Goal: Task Accomplishment & Management: Manage account settings

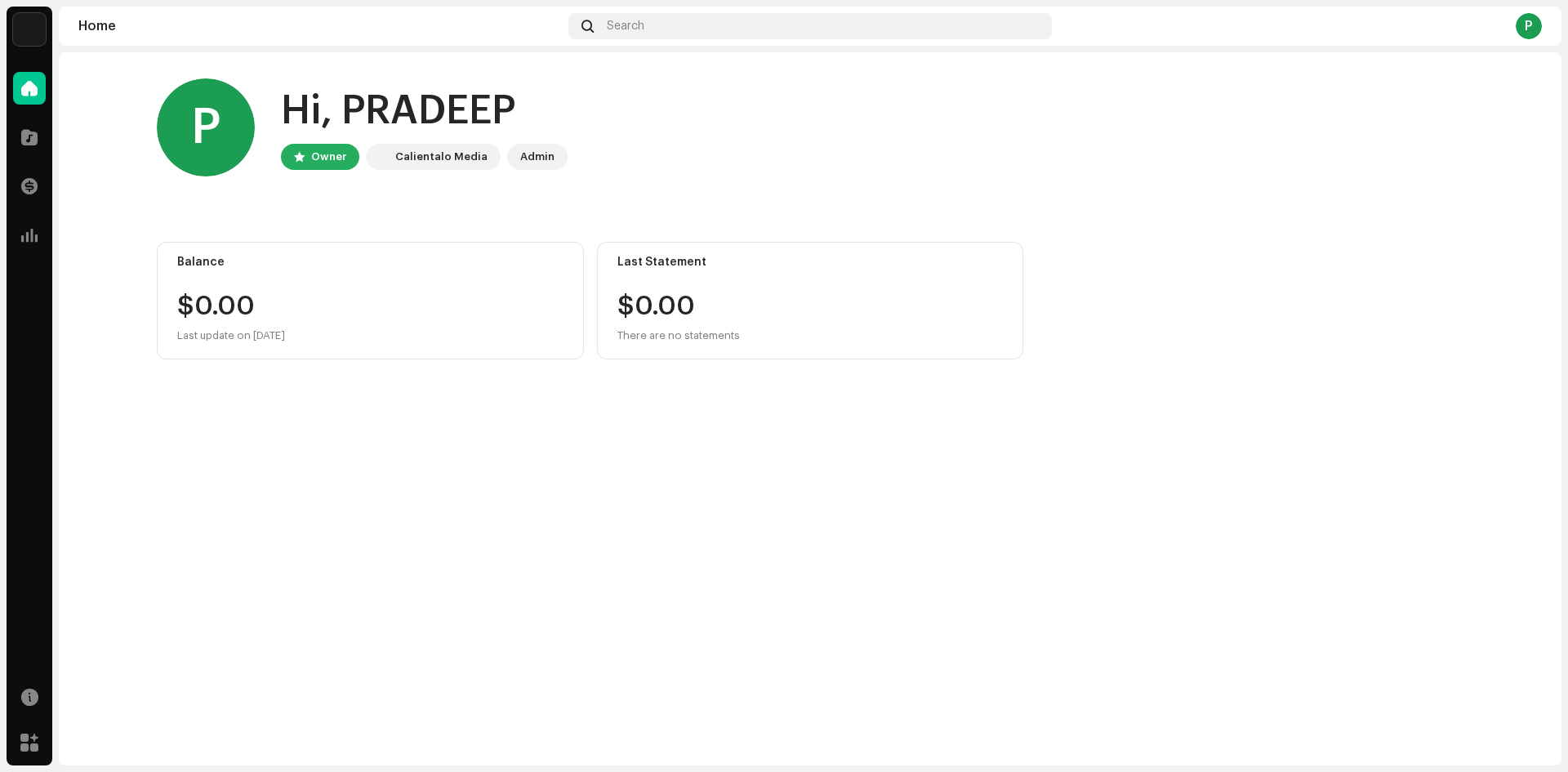
click at [32, 480] on div "Home Catalog Transactions Analytics Resources Marketplace" at bounding box center [30, 416] width 46 height 701
click at [42, 735] on div at bounding box center [30, 743] width 33 height 33
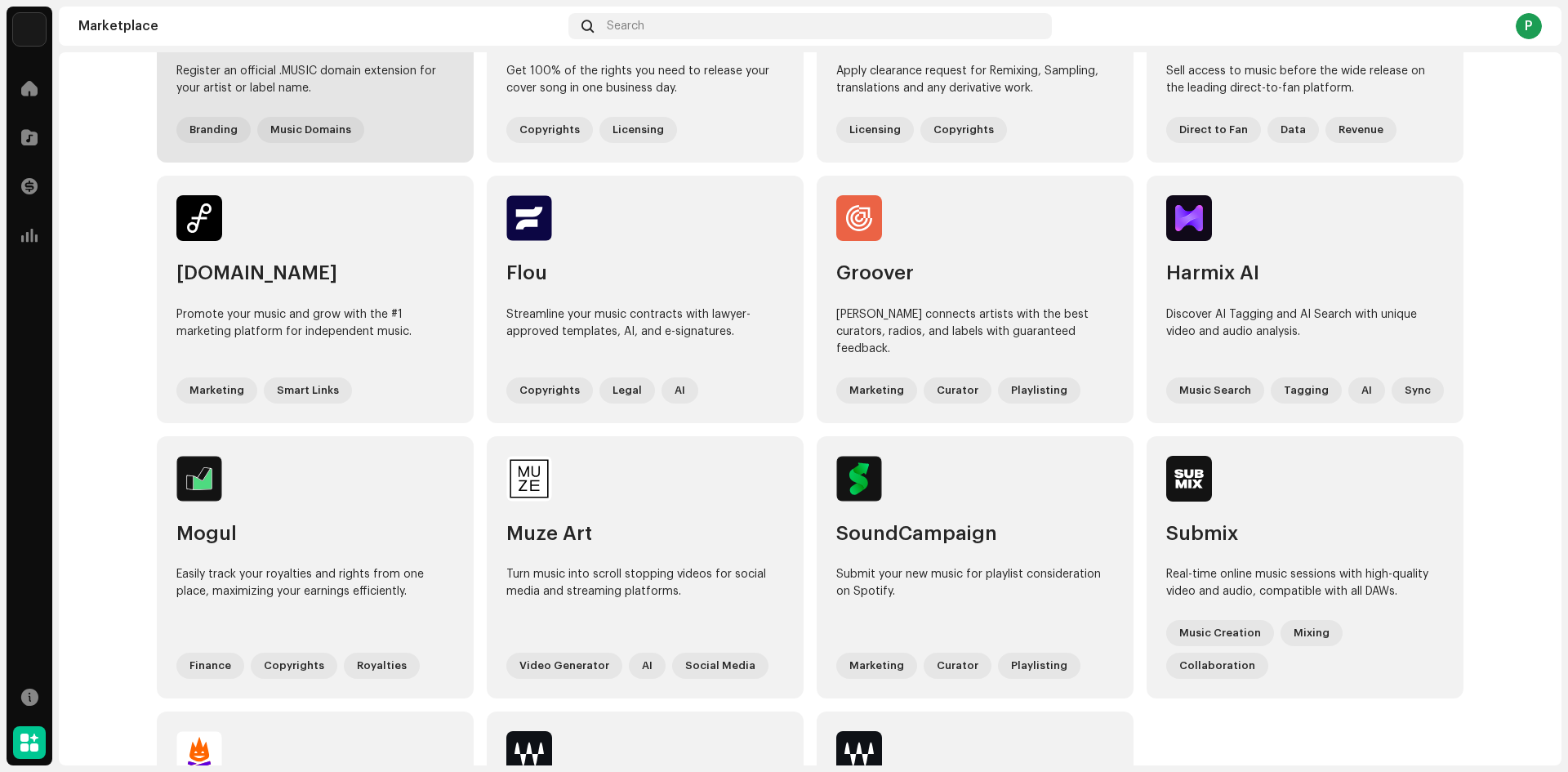
scroll to position [649, 0]
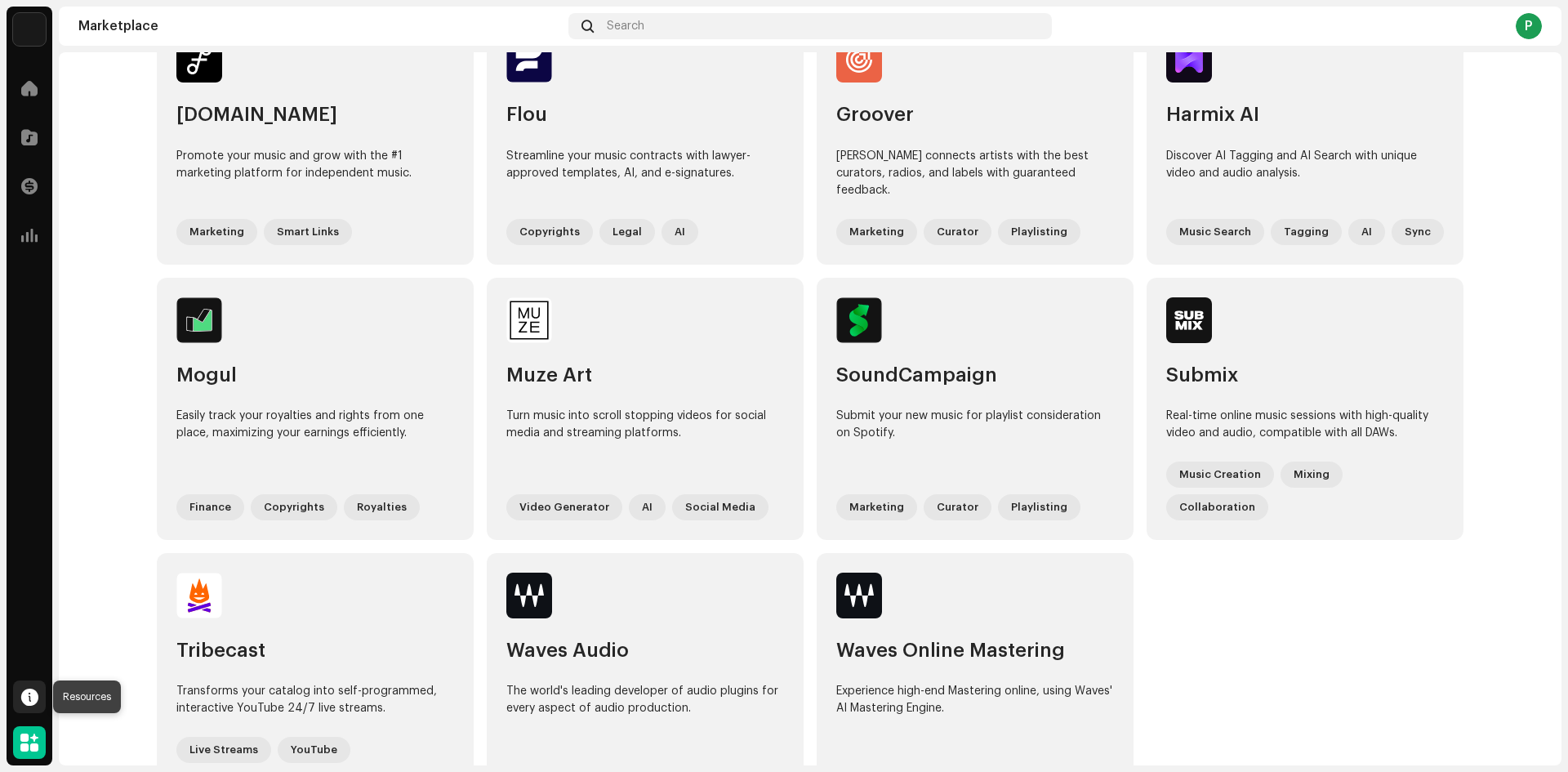
click at [21, 701] on span at bounding box center [30, 696] width 17 height 13
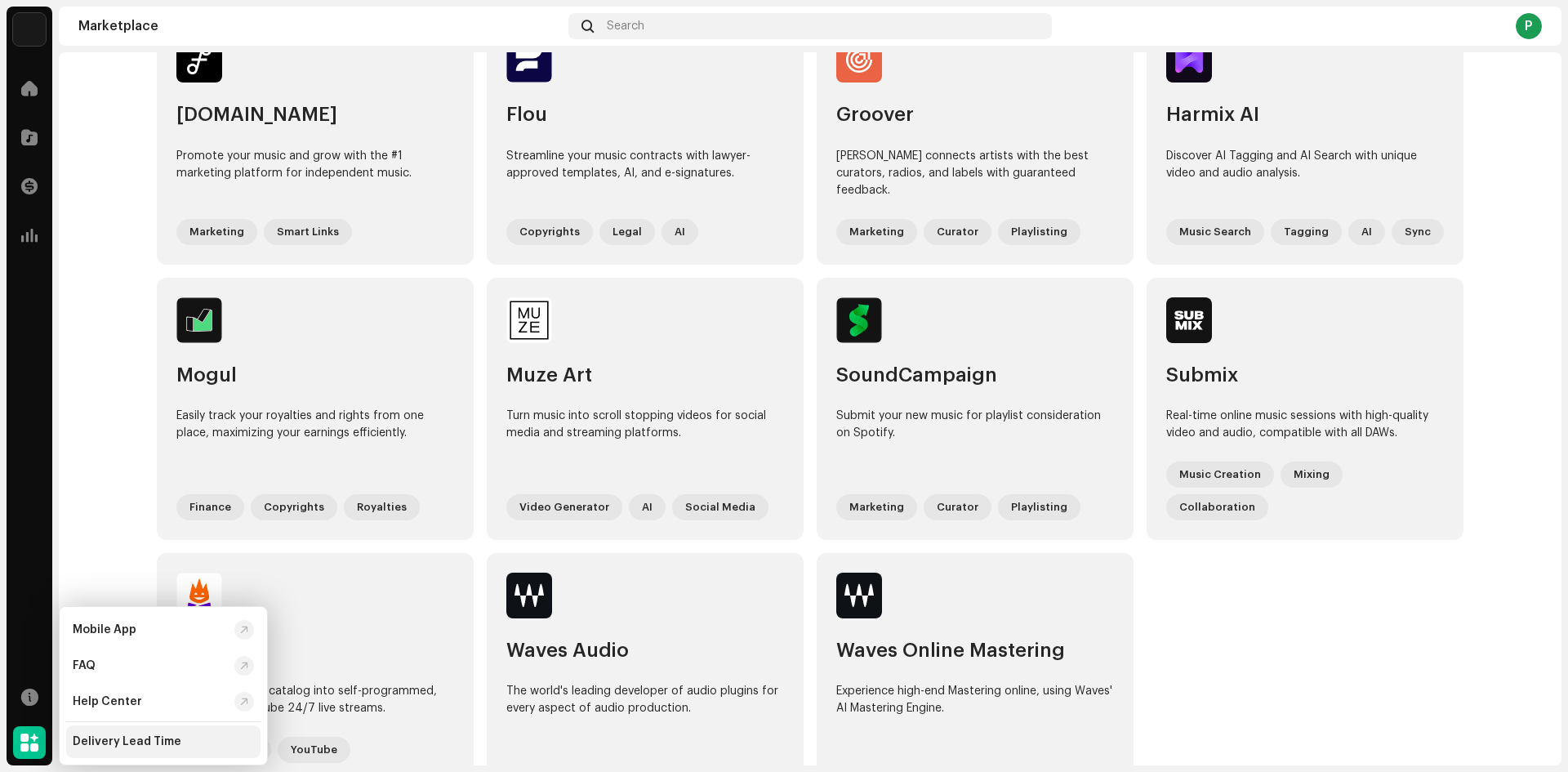
click at [159, 728] on div "Delivery Lead Time" at bounding box center [163, 742] width 194 height 33
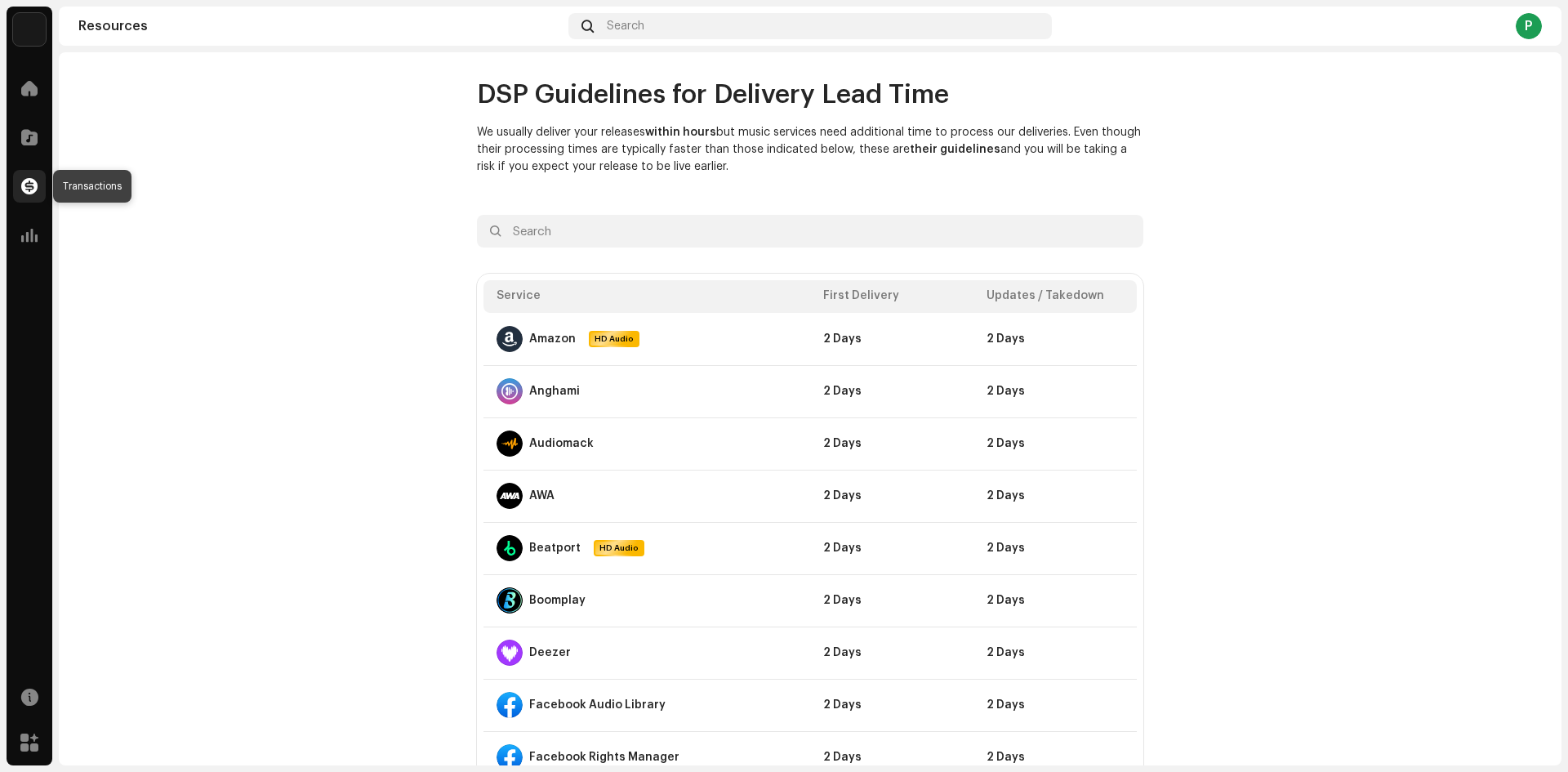
click at [33, 186] on span at bounding box center [29, 186] width 17 height 13
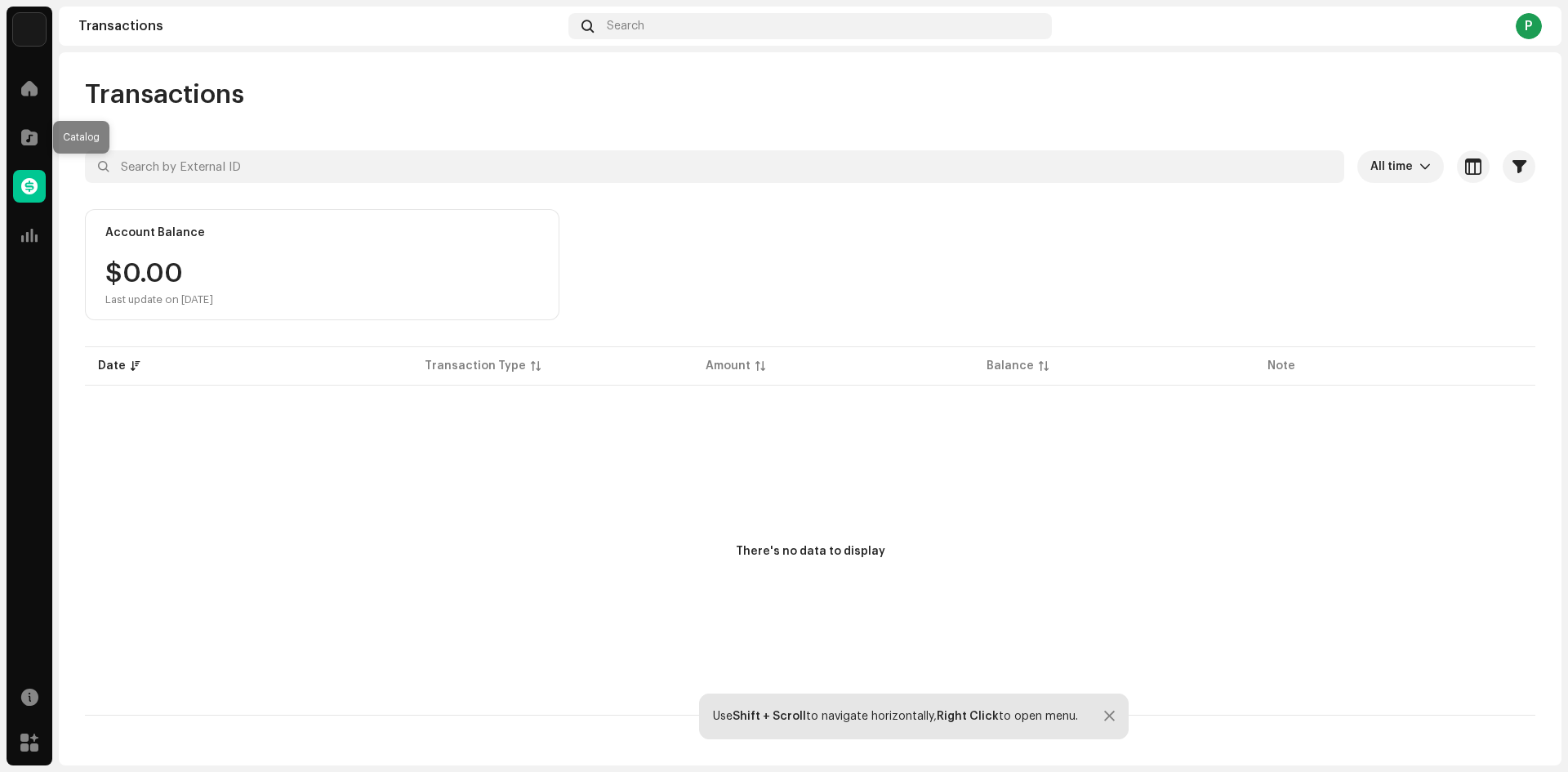
click at [12, 144] on div "Catalog" at bounding box center [30, 137] width 46 height 46
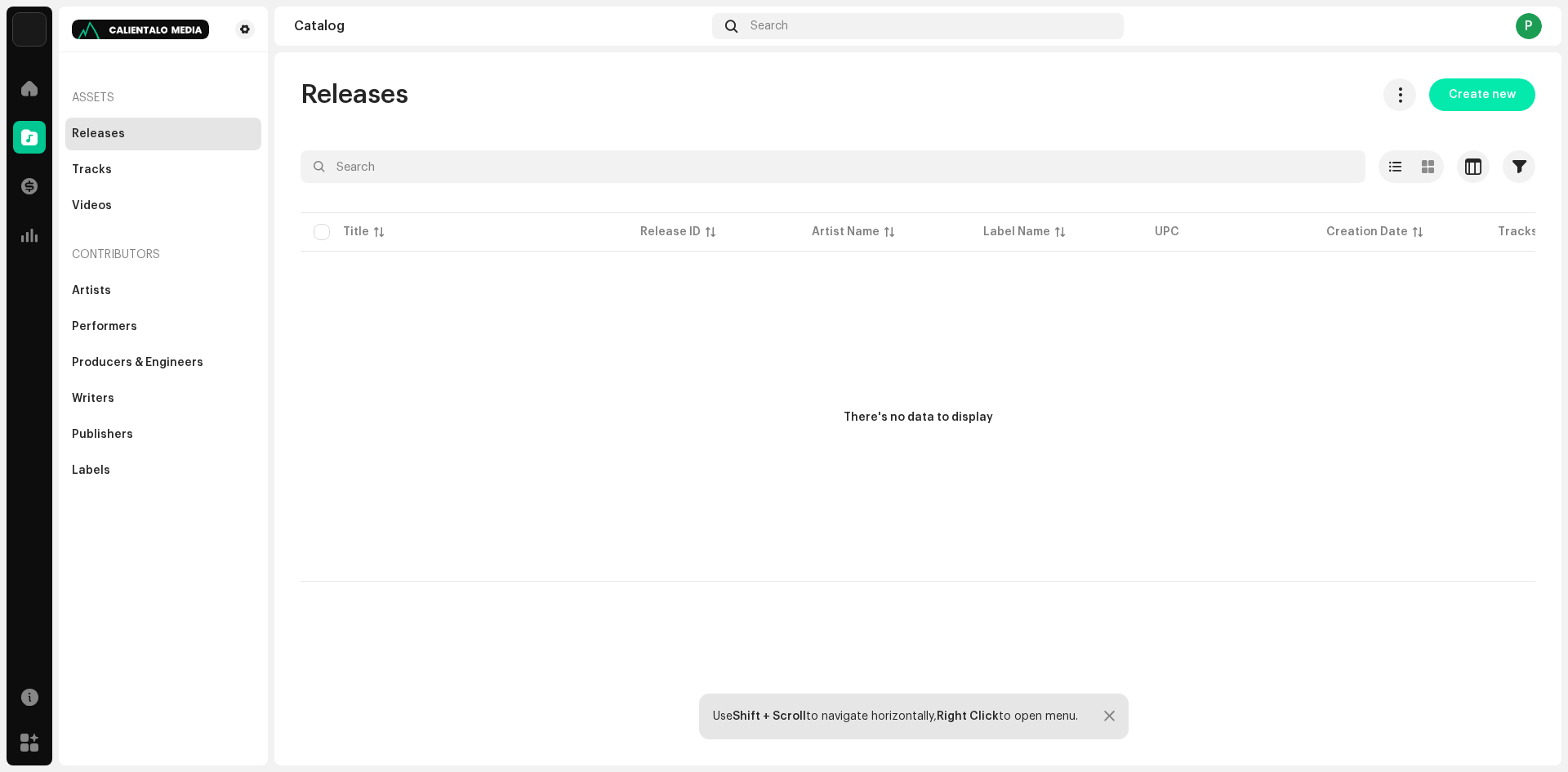
click at [1464, 104] on span "Create new" at bounding box center [1483, 95] width 67 height 33
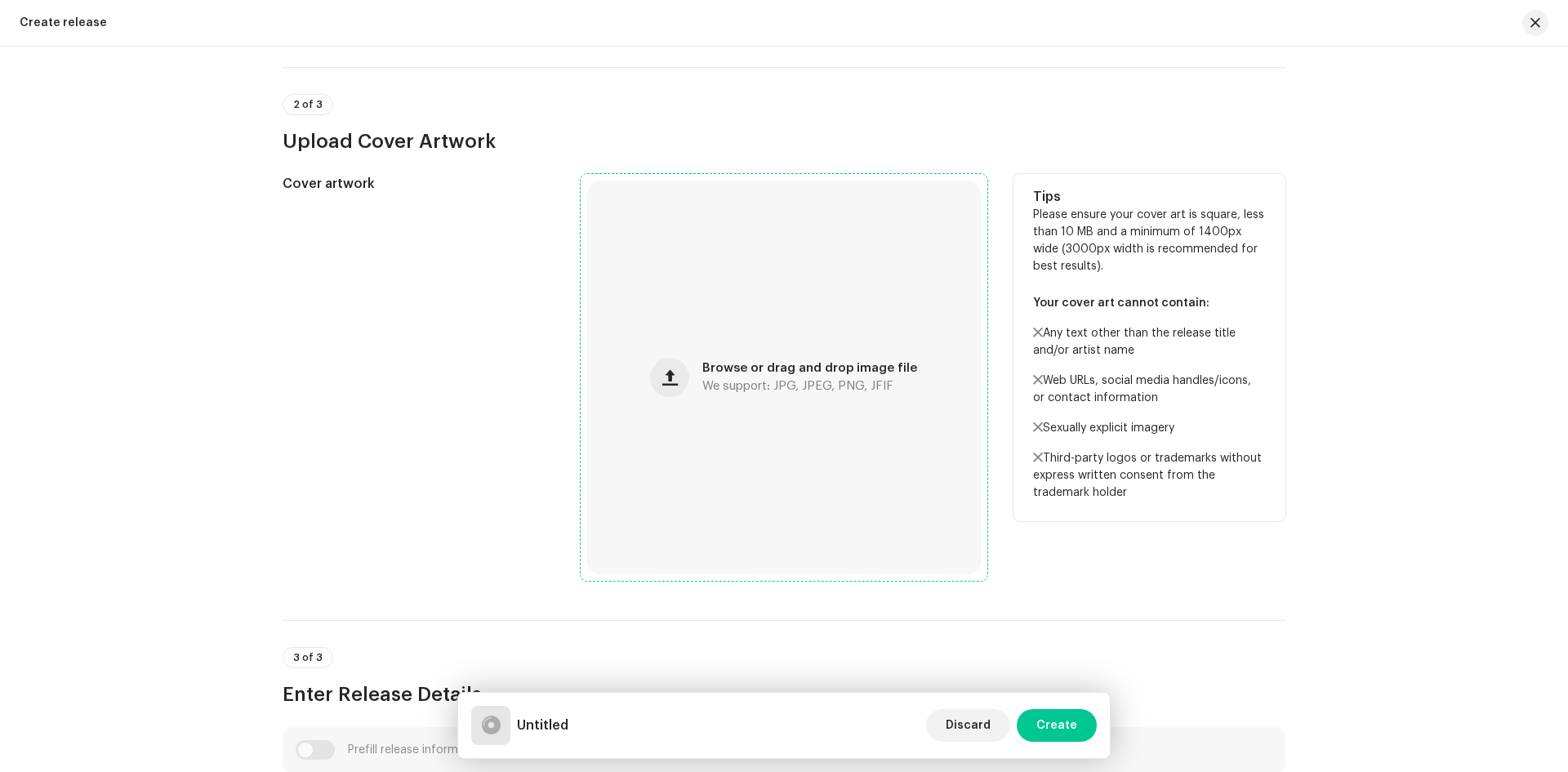
scroll to position [327, 0]
drag, startPoint x: 807, startPoint y: 294, endPoint x: 702, endPoint y: 320, distance: 108.2
click at [702, 320] on div "Browse or drag and drop image file We support: JPG, JPEG, PNG, JFIF" at bounding box center [784, 376] width 394 height 394
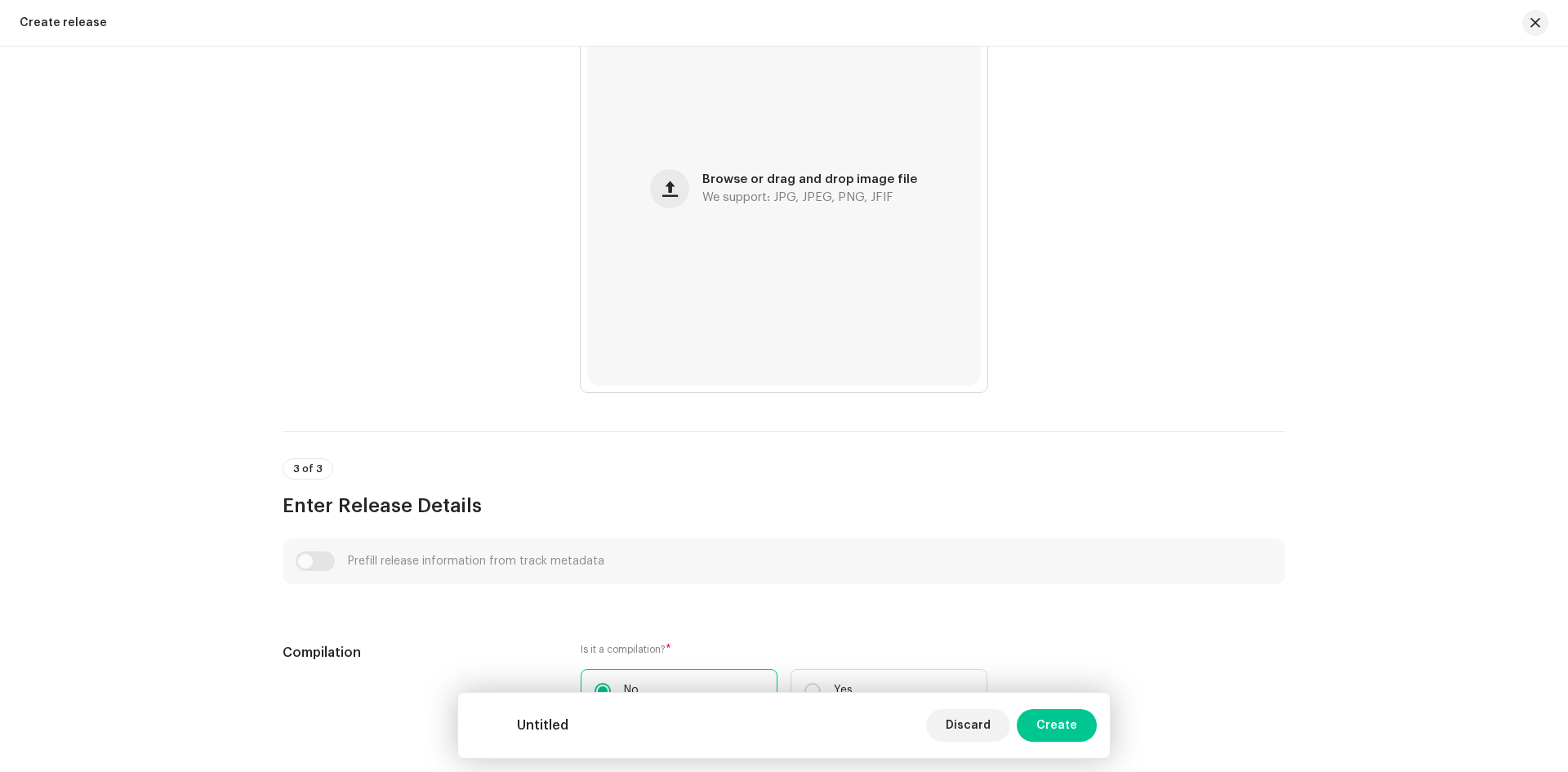
scroll to position [505, 0]
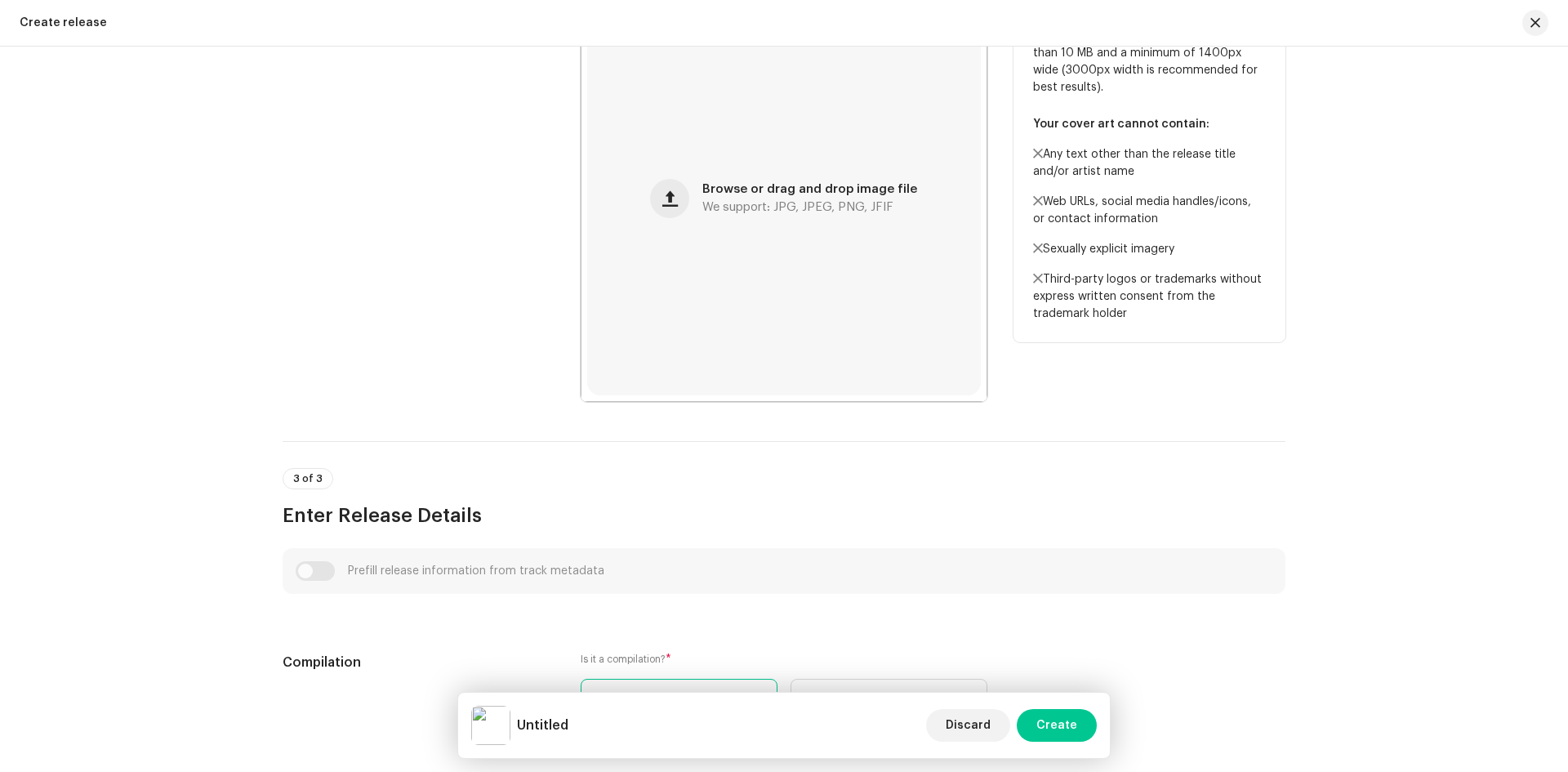
drag, startPoint x: 670, startPoint y: 273, endPoint x: 490, endPoint y: 383, distance: 211.0
click at [490, 383] on div "Cover artwork" at bounding box center [418, 198] width 272 height 407
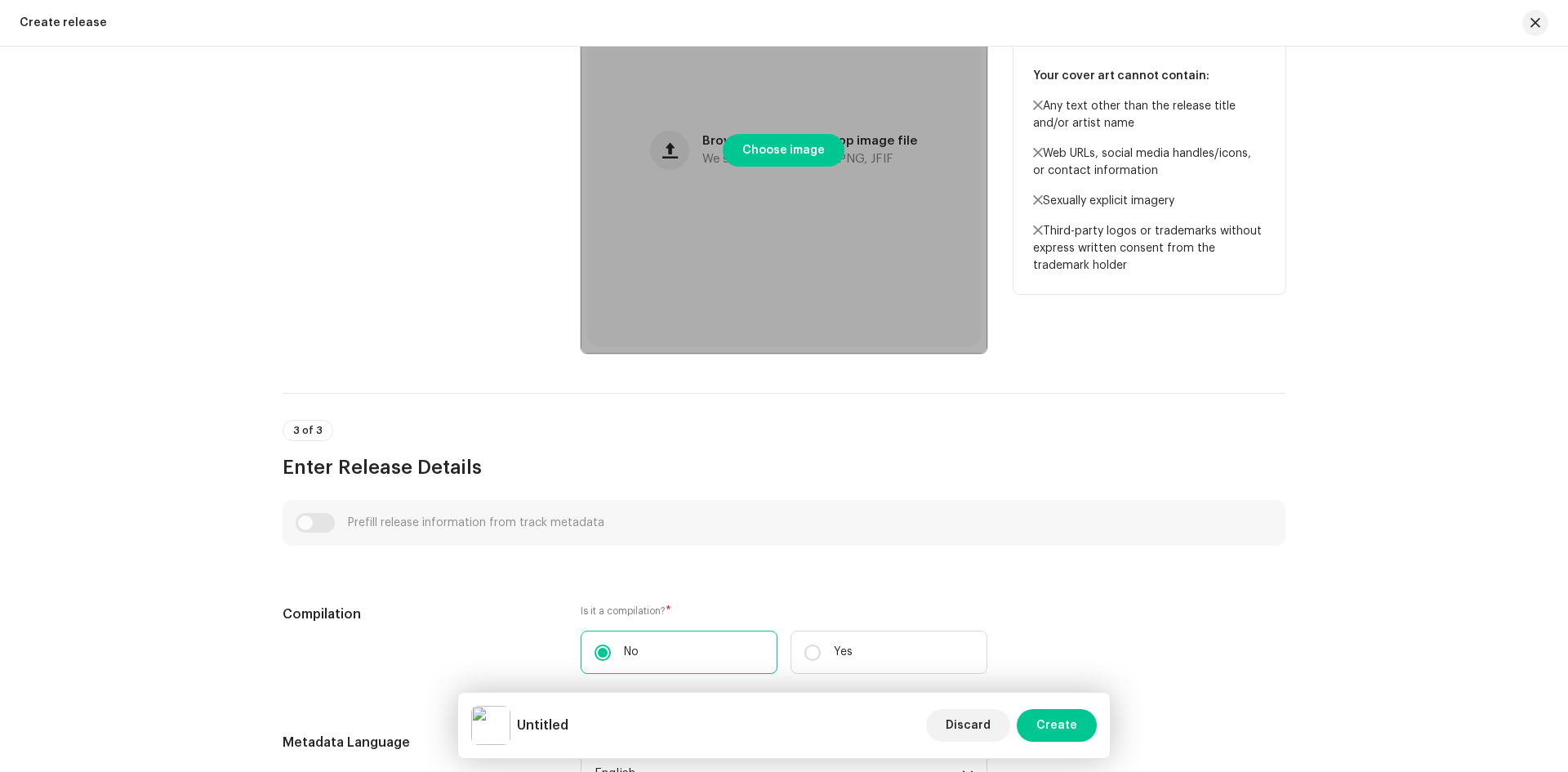
scroll to position [586, 0]
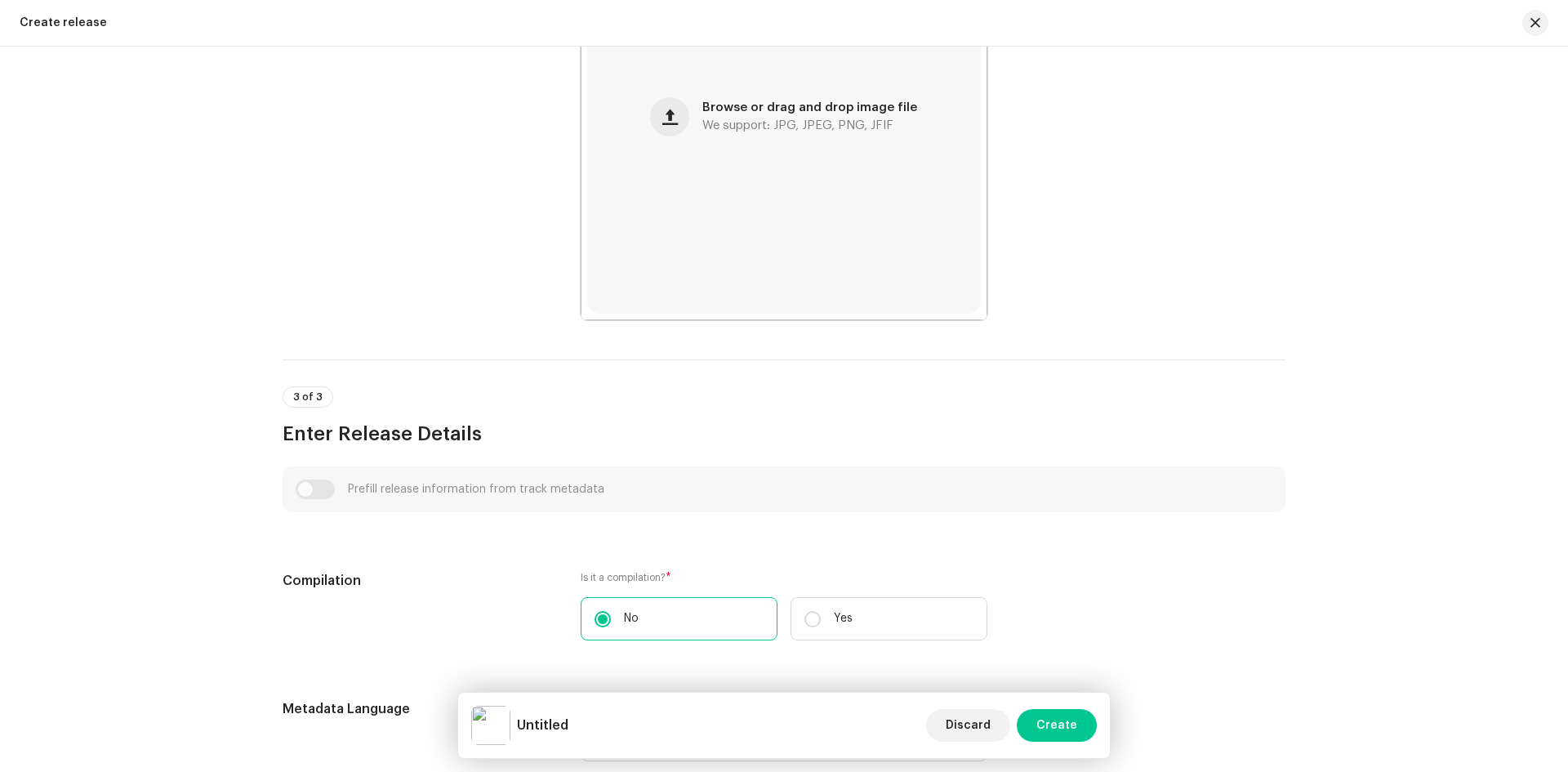
click at [570, 389] on div "3 of 3 Enter Release Details" at bounding box center [784, 416] width 1004 height 60
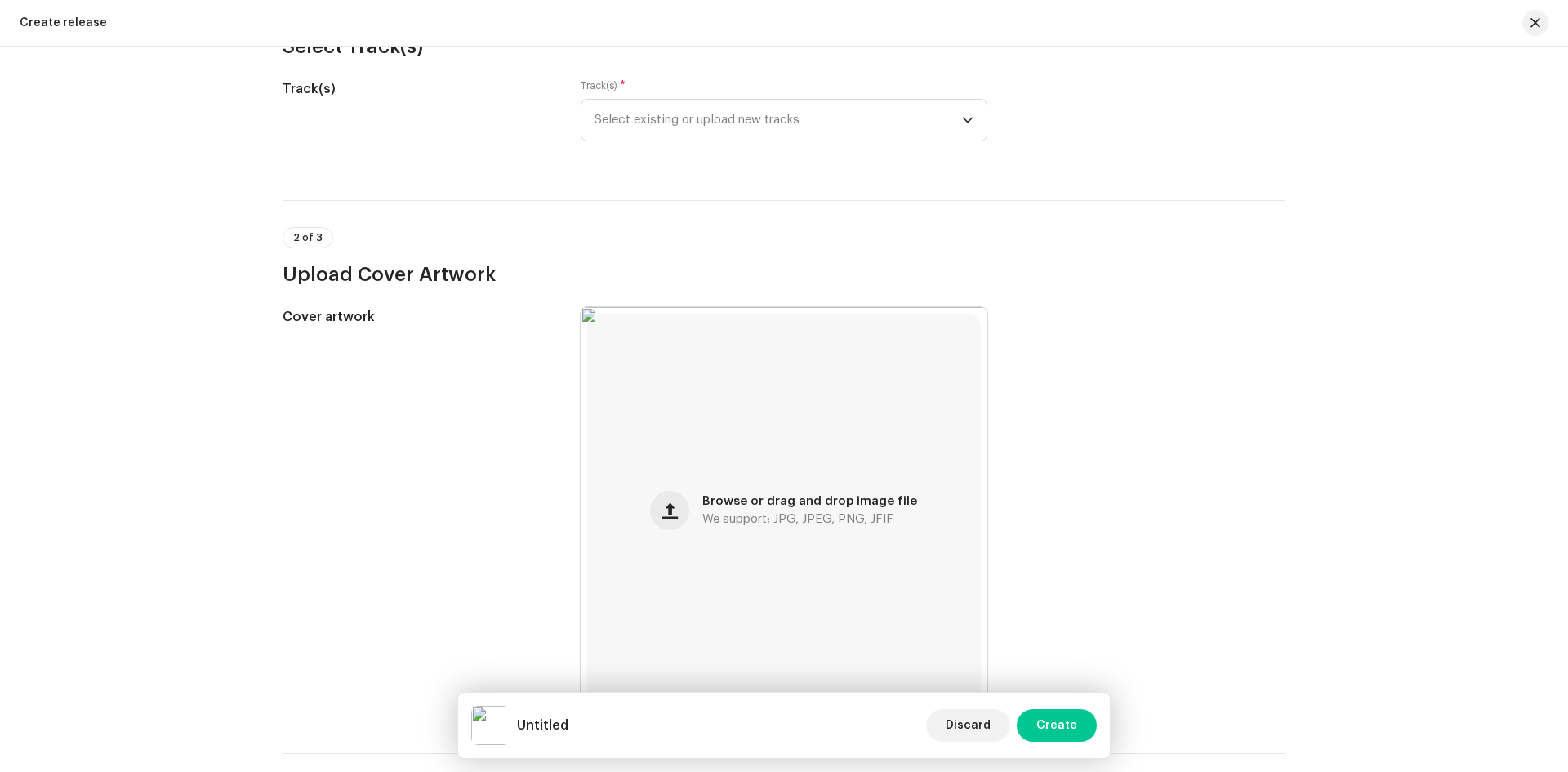
scroll to position [14, 0]
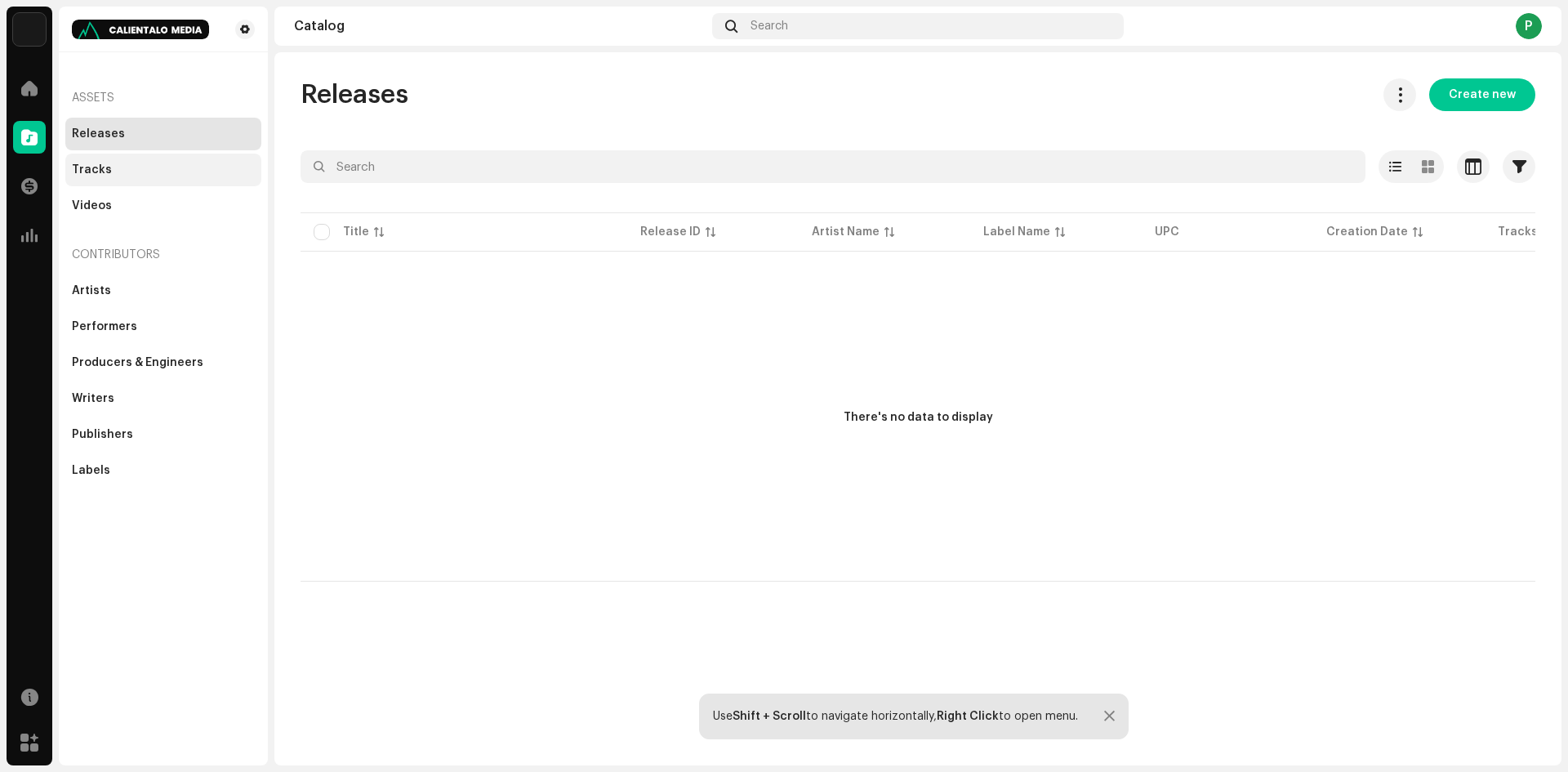
click at [156, 166] on div "Tracks" at bounding box center [164, 170] width 183 height 13
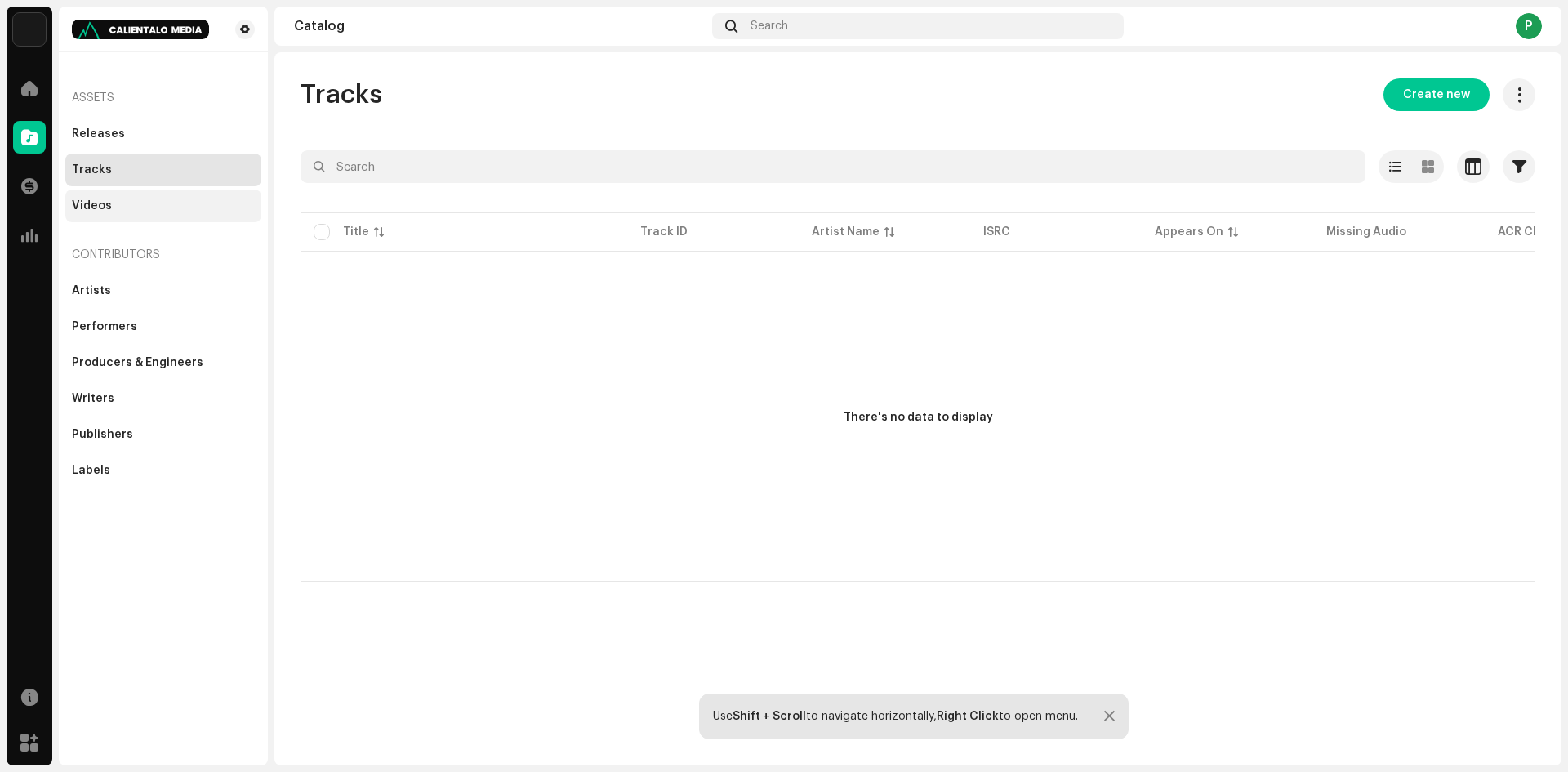
click at [106, 204] on div "Videos" at bounding box center [92, 206] width 40 height 13
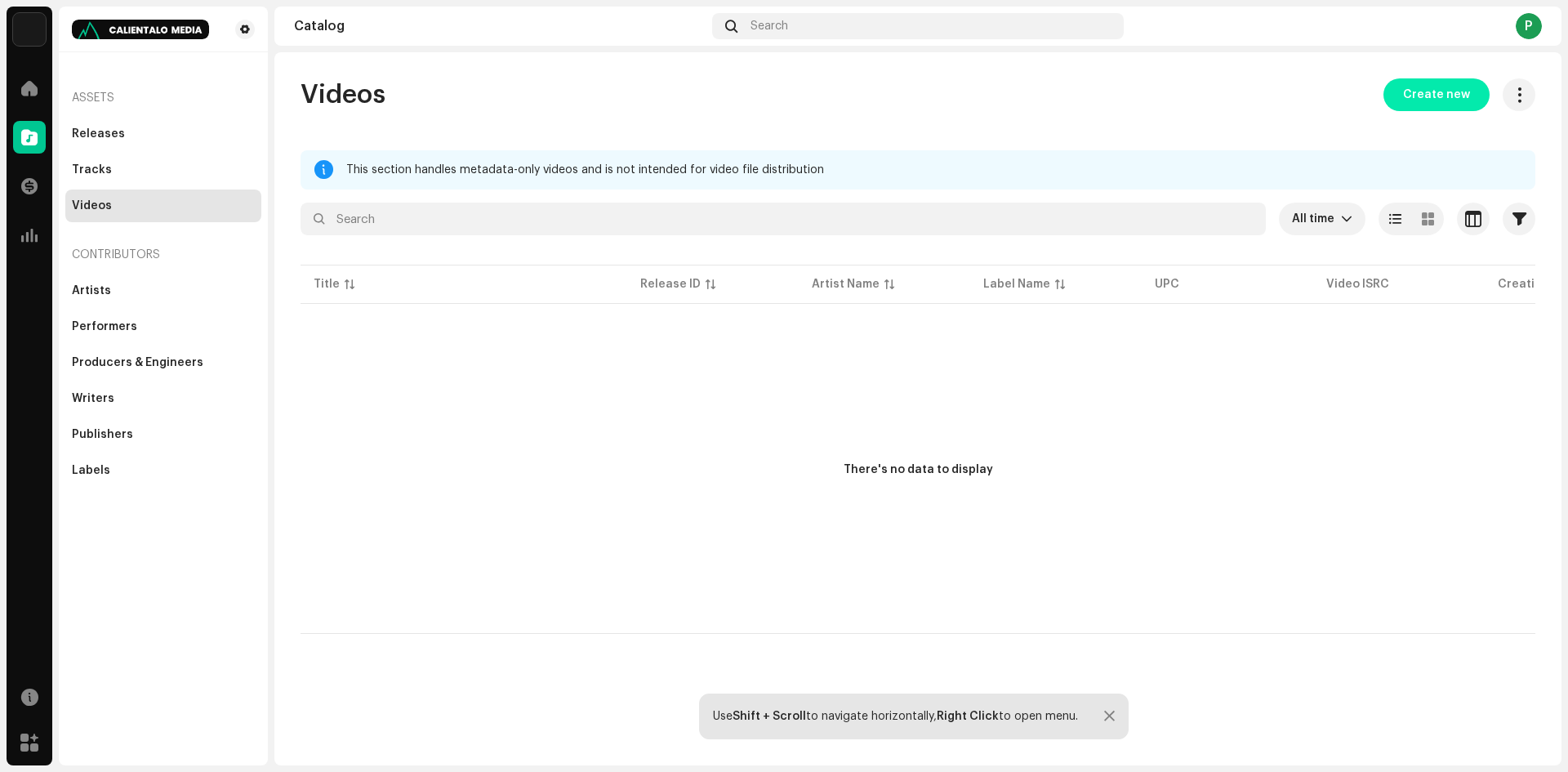
click at [1424, 94] on span "Create new" at bounding box center [1436, 95] width 67 height 33
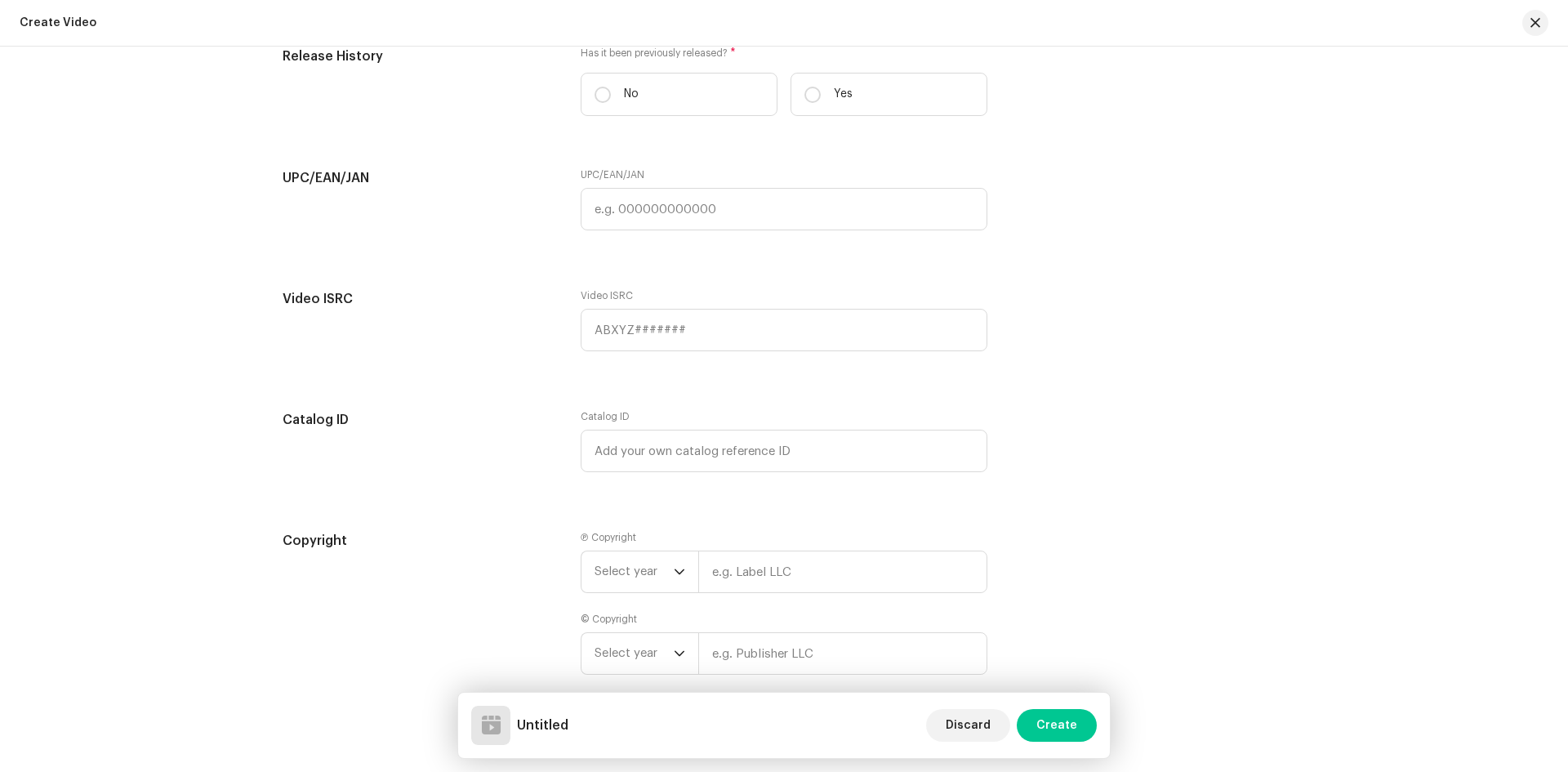
scroll to position [2464, 0]
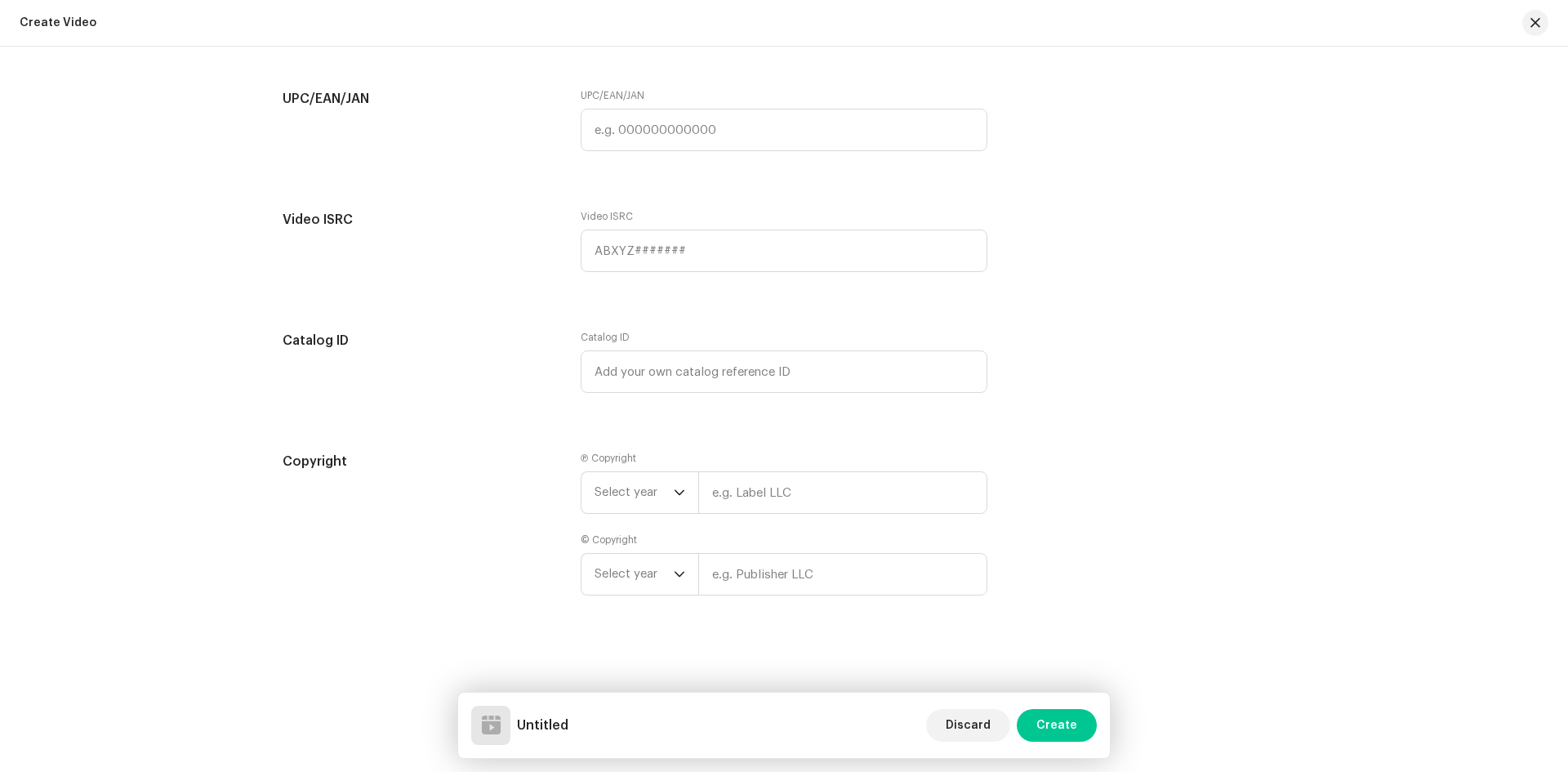
click at [62, 6] on div "Create Video" at bounding box center [784, 23] width 1568 height 46
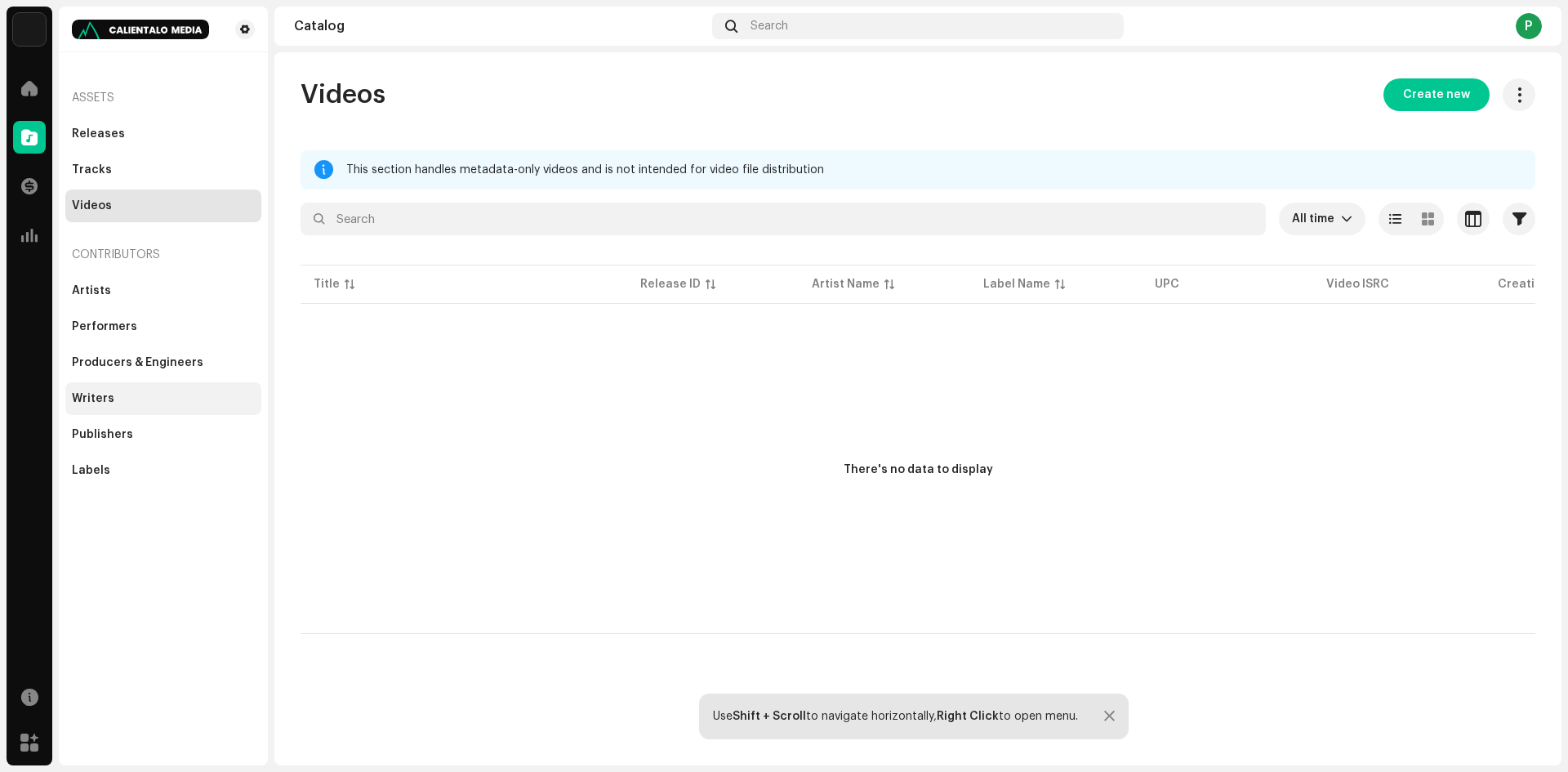
click at [132, 413] on div "Writers" at bounding box center [163, 399] width 196 height 33
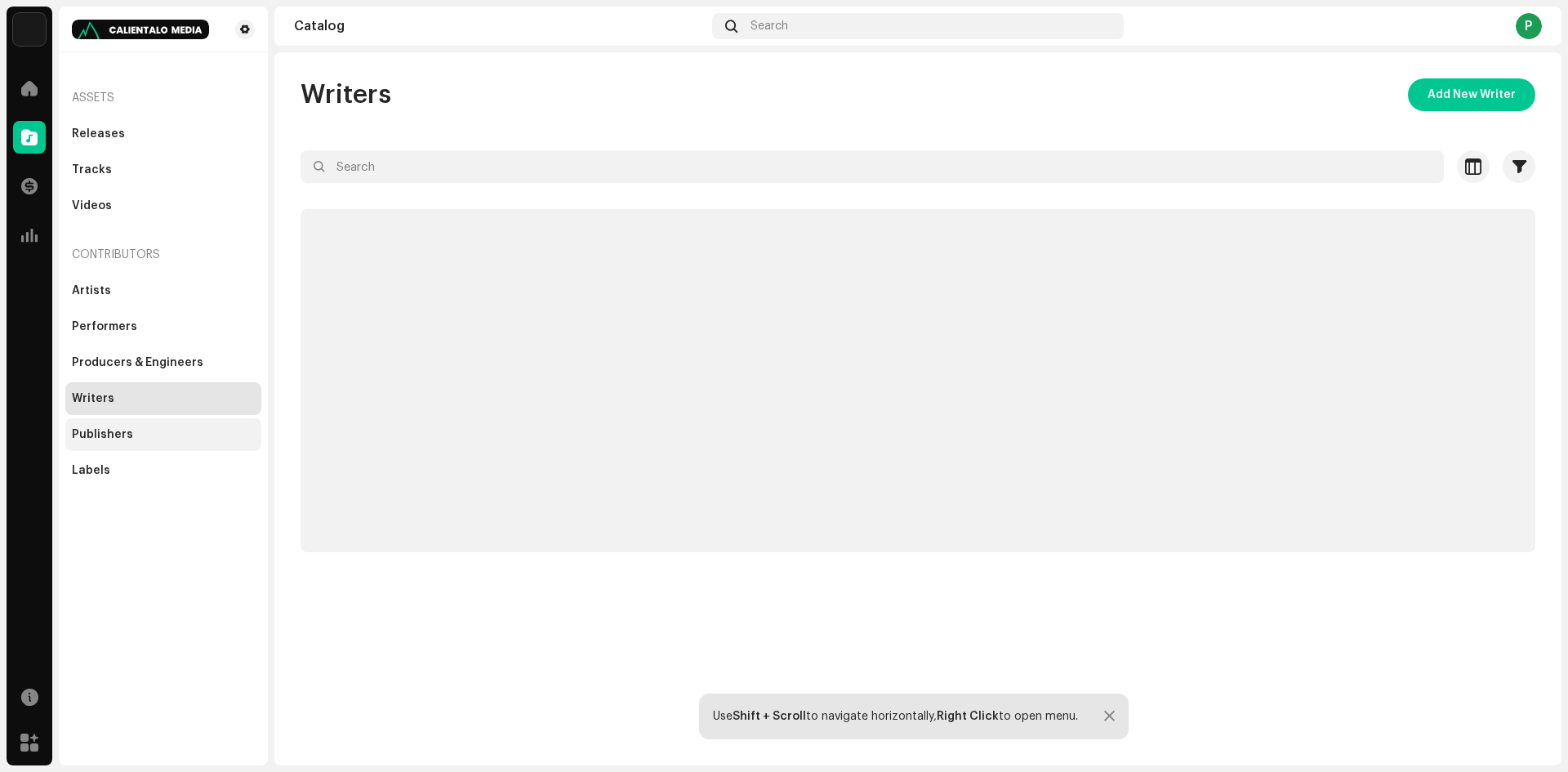
click at [135, 426] on div "Publishers" at bounding box center [163, 435] width 196 height 33
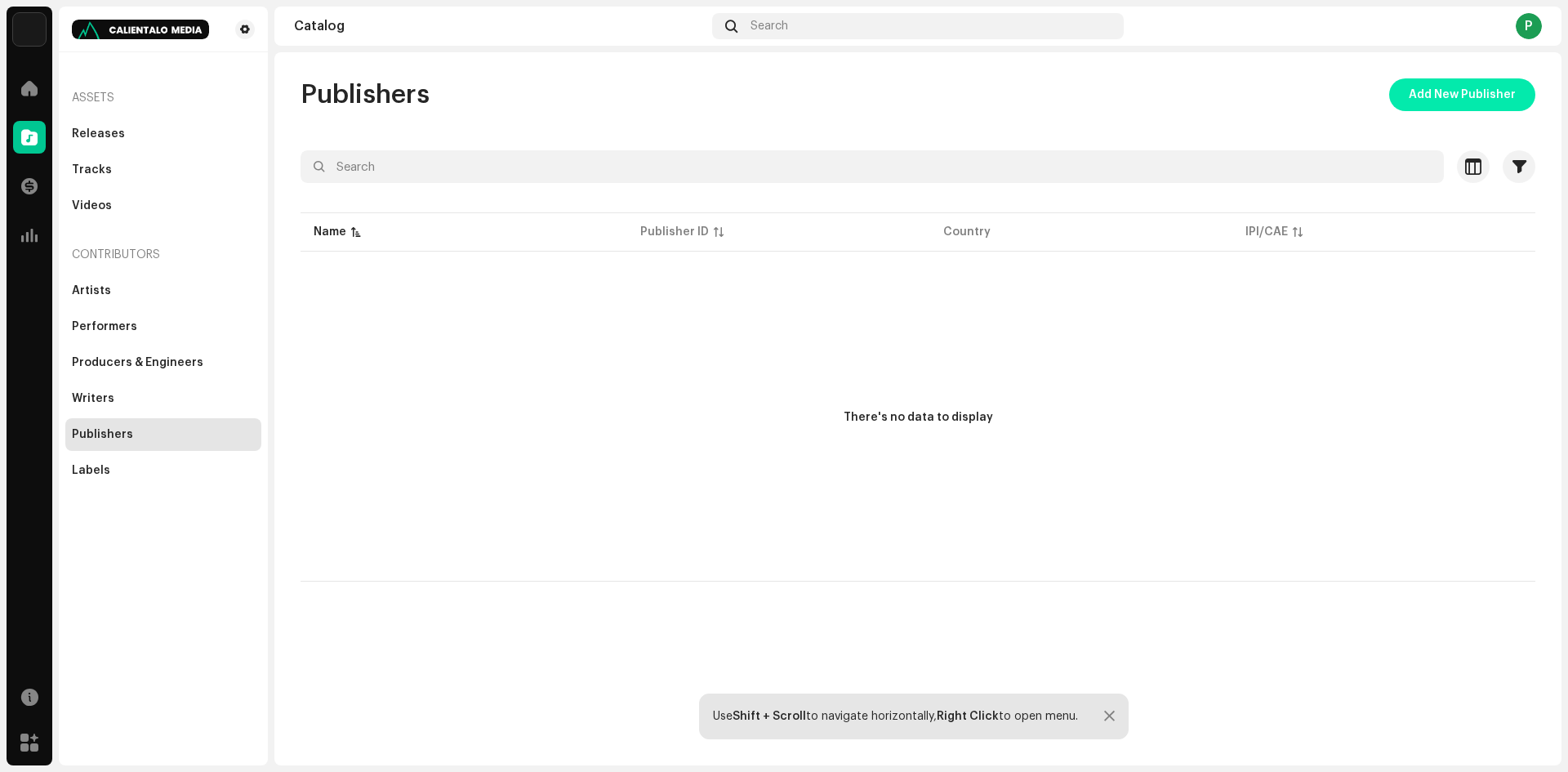
click at [1432, 102] on span "Add New Publisher" at bounding box center [1463, 95] width 107 height 33
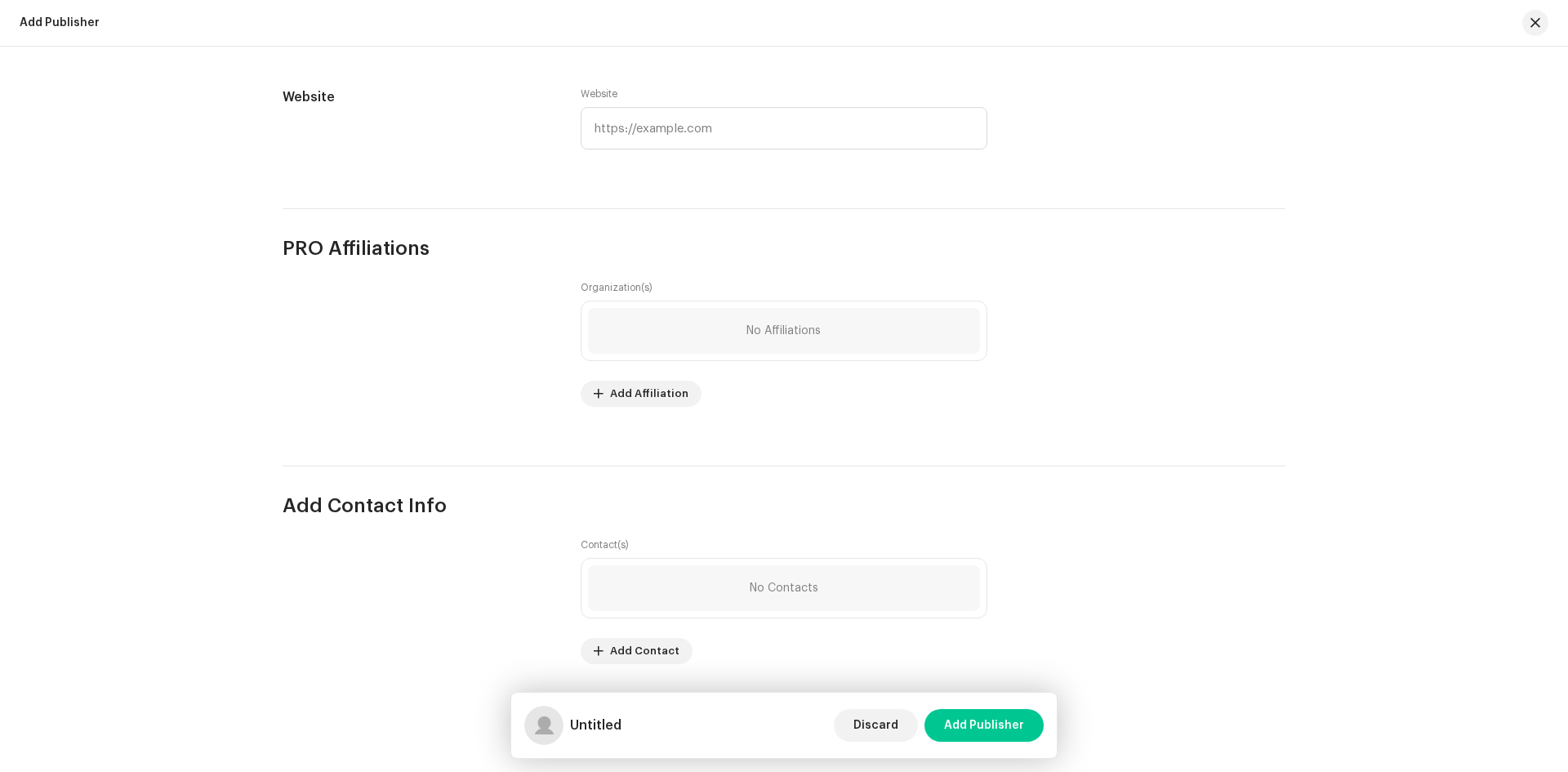
scroll to position [745, 0]
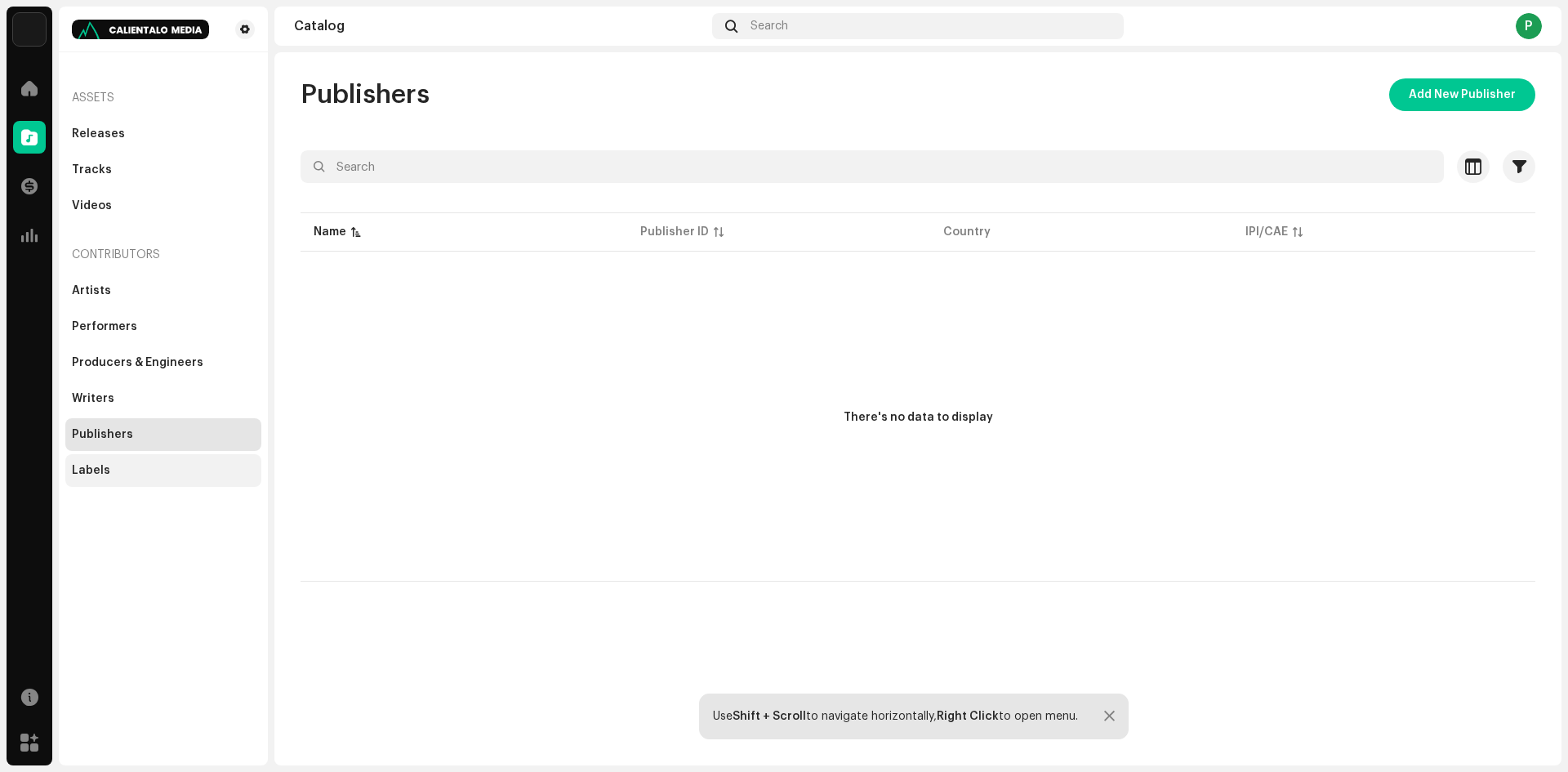
click at [118, 466] on div "Labels" at bounding box center [164, 471] width 183 height 13
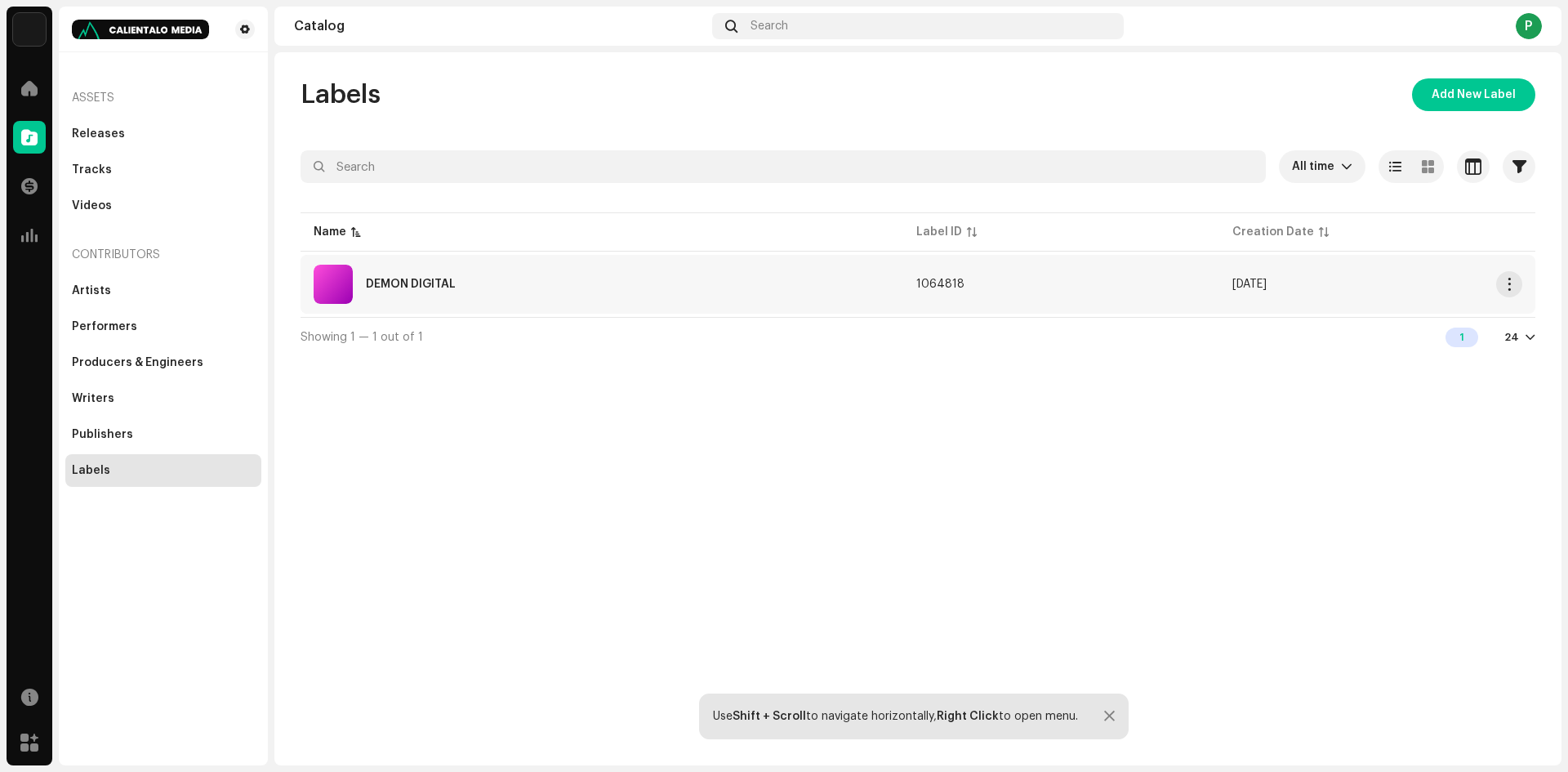
click at [398, 270] on div "DEMON DIGITAL" at bounding box center [602, 284] width 577 height 39
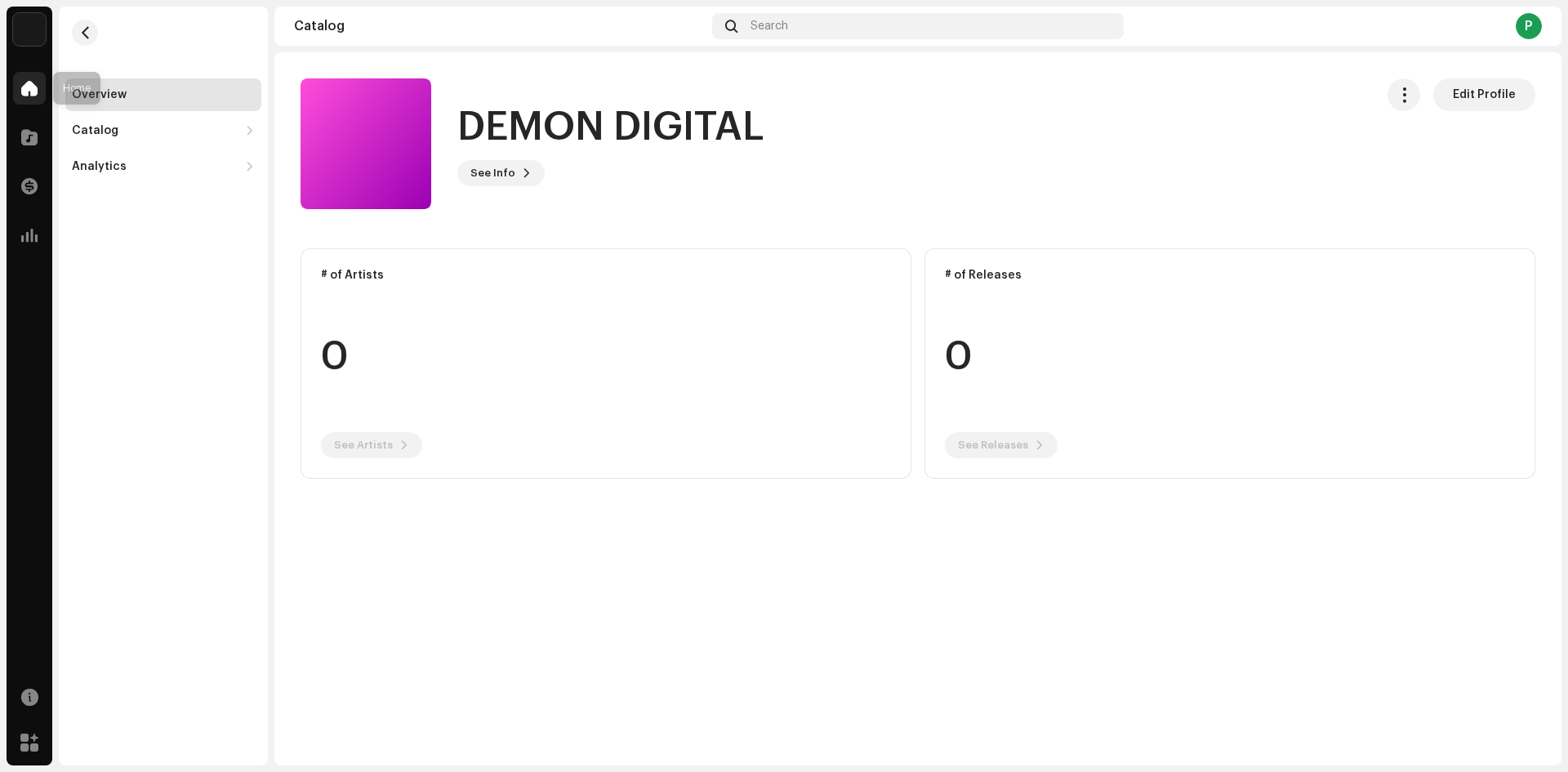
click at [22, 73] on div at bounding box center [30, 89] width 33 height 33
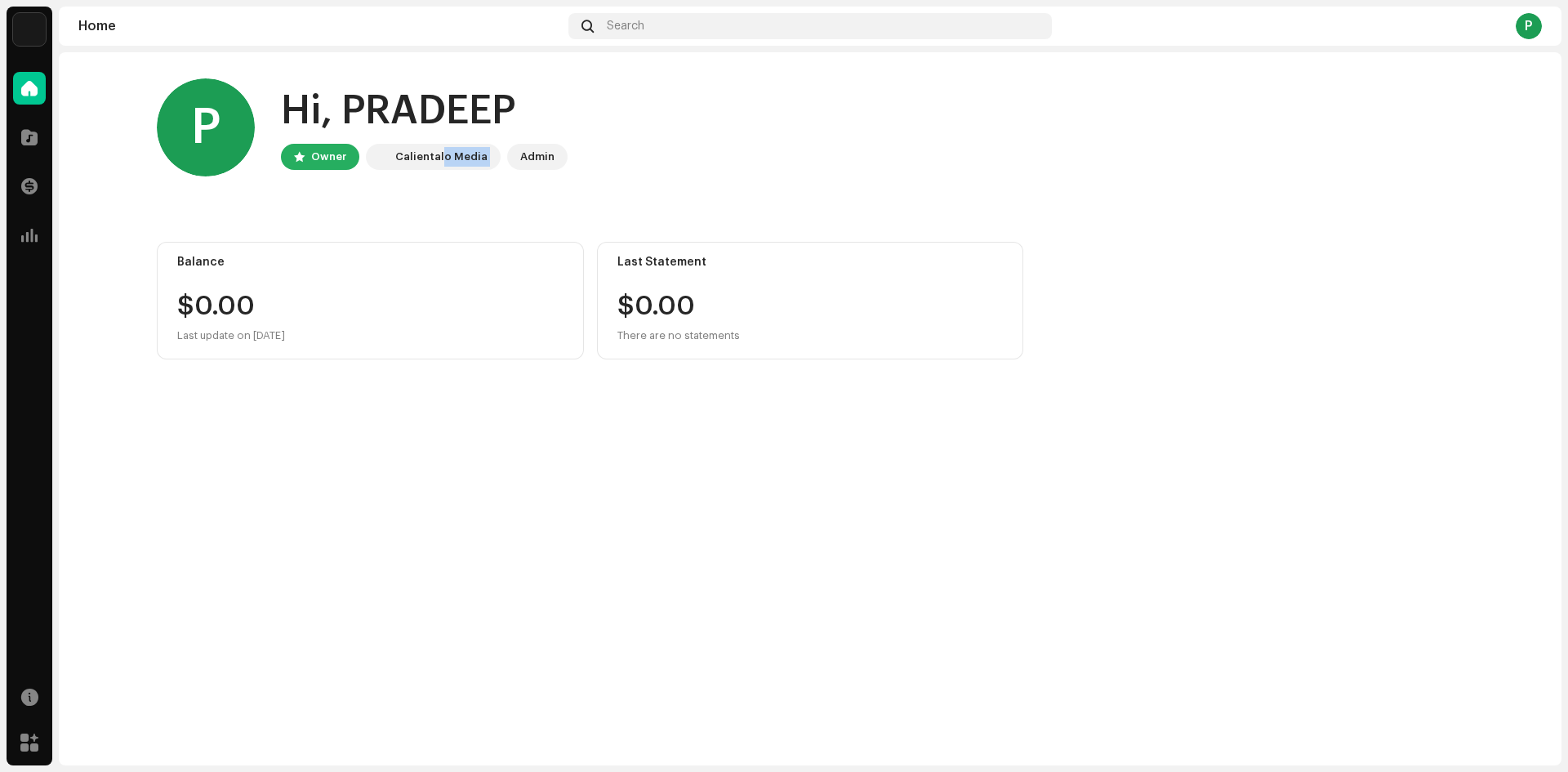
drag, startPoint x: 443, startPoint y: 147, endPoint x: 513, endPoint y: 164, distance: 72.0
click at [513, 164] on div "Owner Calientalo Media Admin" at bounding box center [424, 157] width 287 height 26
click at [538, 151] on div "Admin" at bounding box center [537, 157] width 34 height 20
click at [1532, 30] on div "P" at bounding box center [1529, 26] width 26 height 26
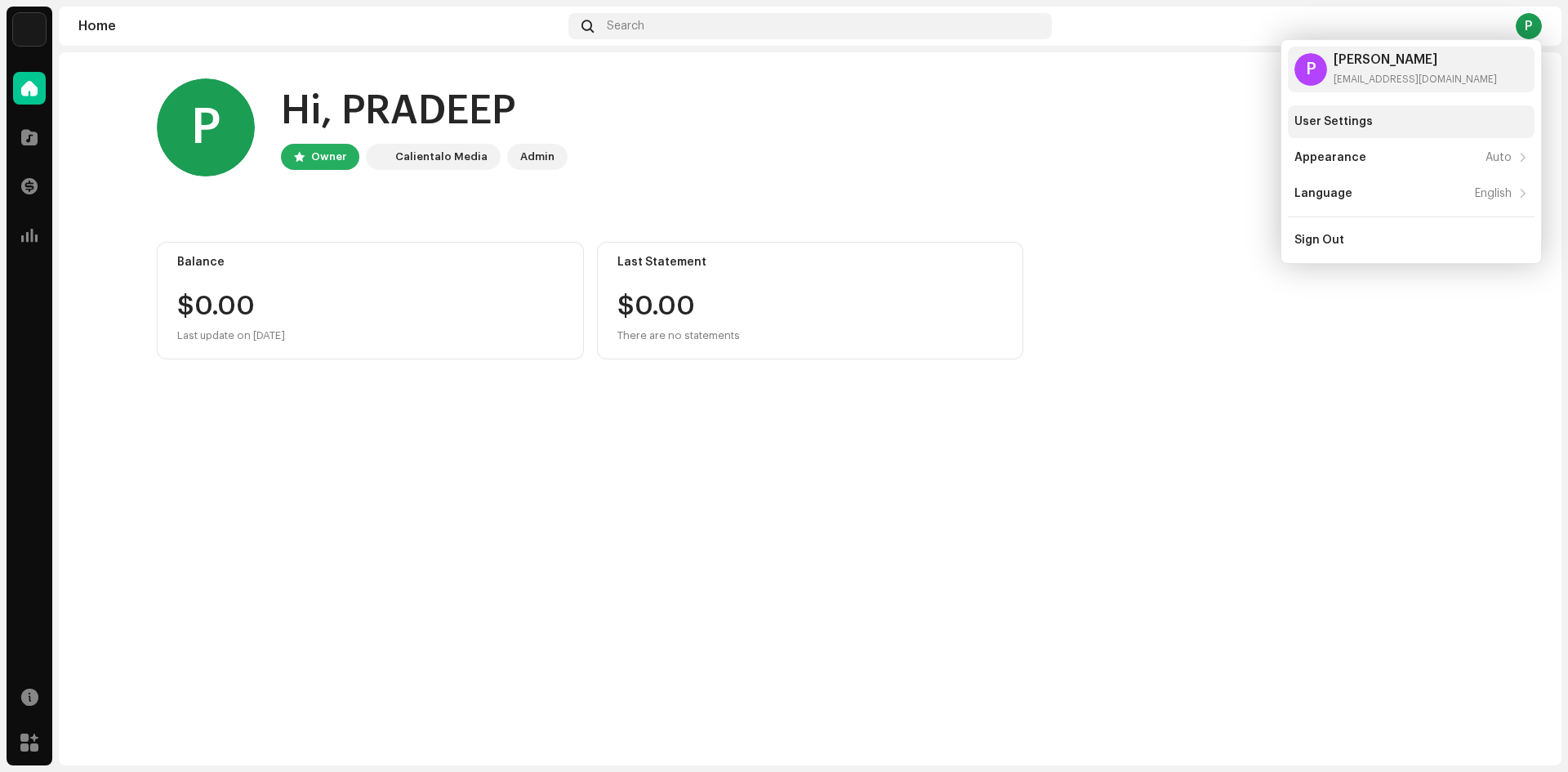
click at [1394, 116] on div "User Settings" at bounding box center [1411, 121] width 233 height 13
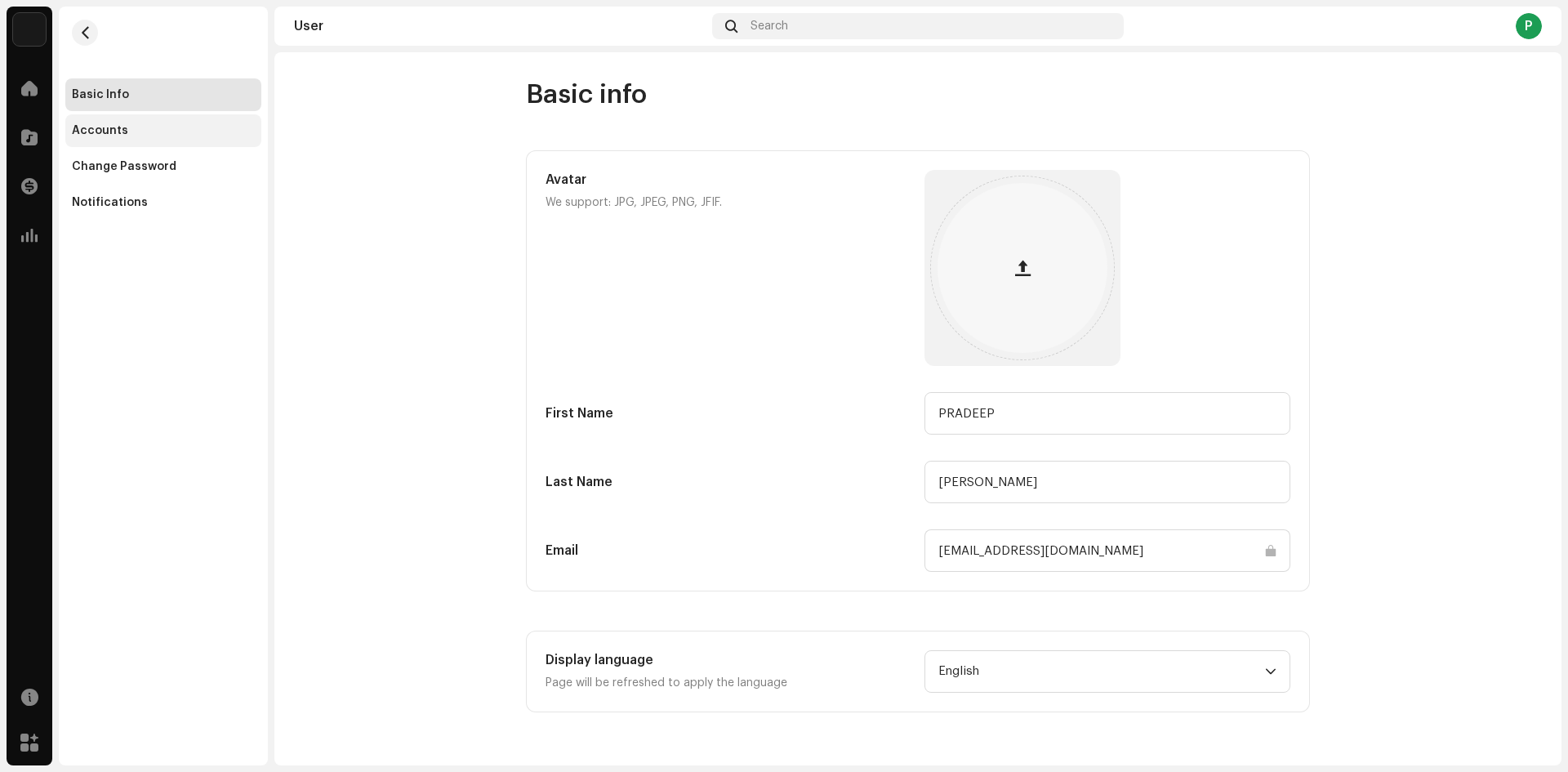
click at [115, 122] on div "Accounts" at bounding box center [163, 131] width 196 height 33
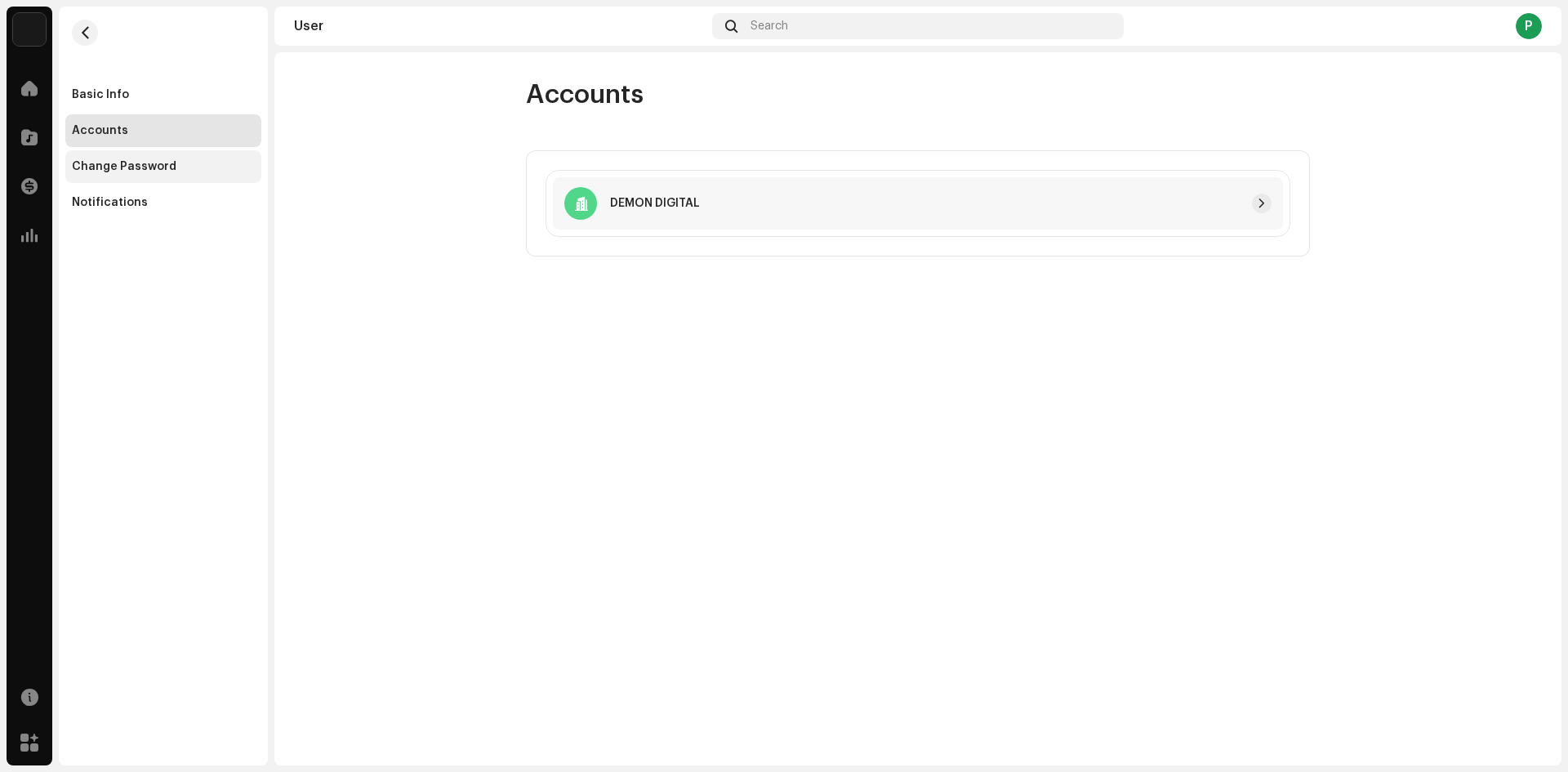
click at [135, 166] on div "Change Password" at bounding box center [125, 166] width 105 height 13
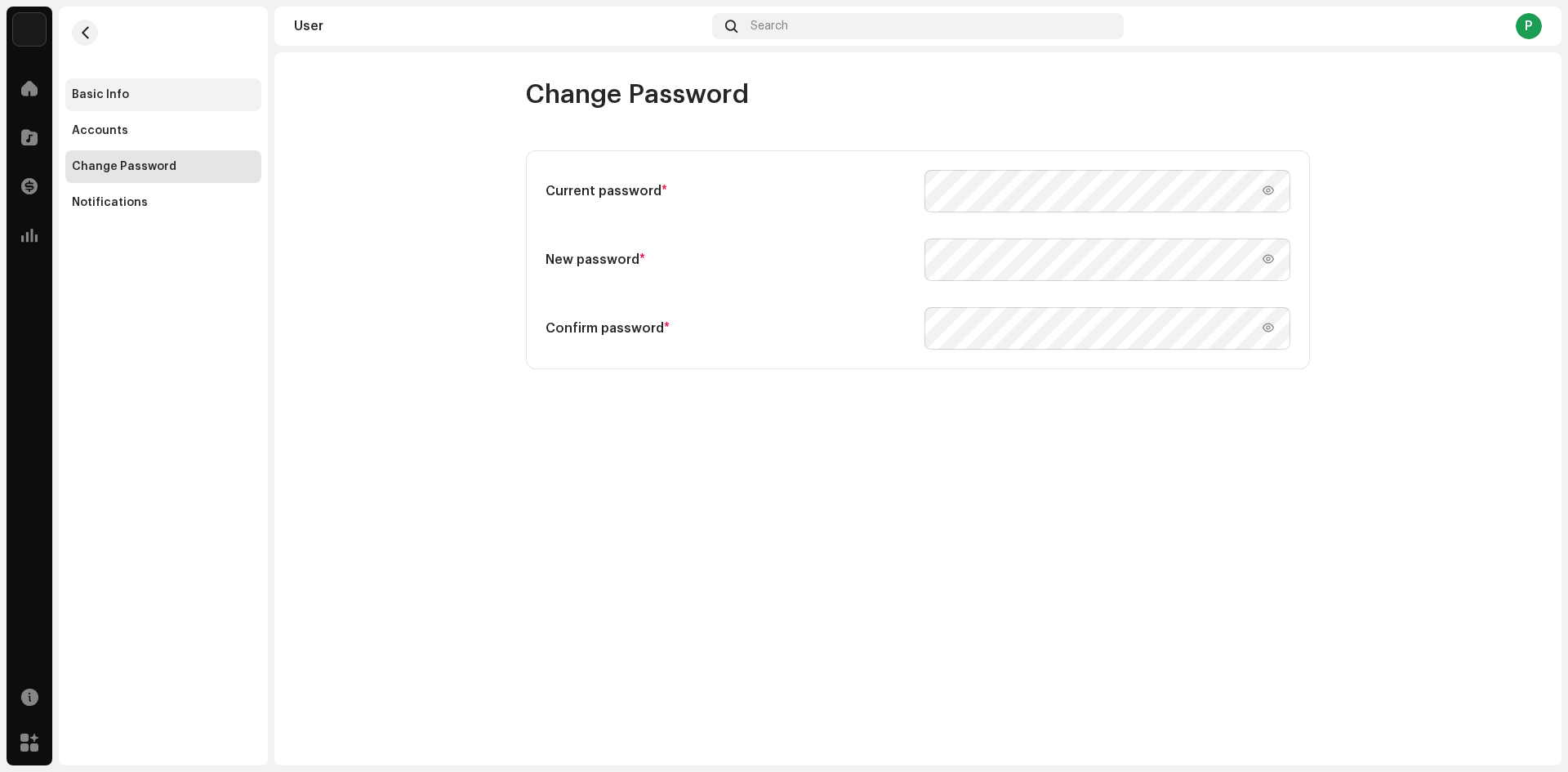
click at [125, 85] on div "Basic Info" at bounding box center [163, 95] width 196 height 33
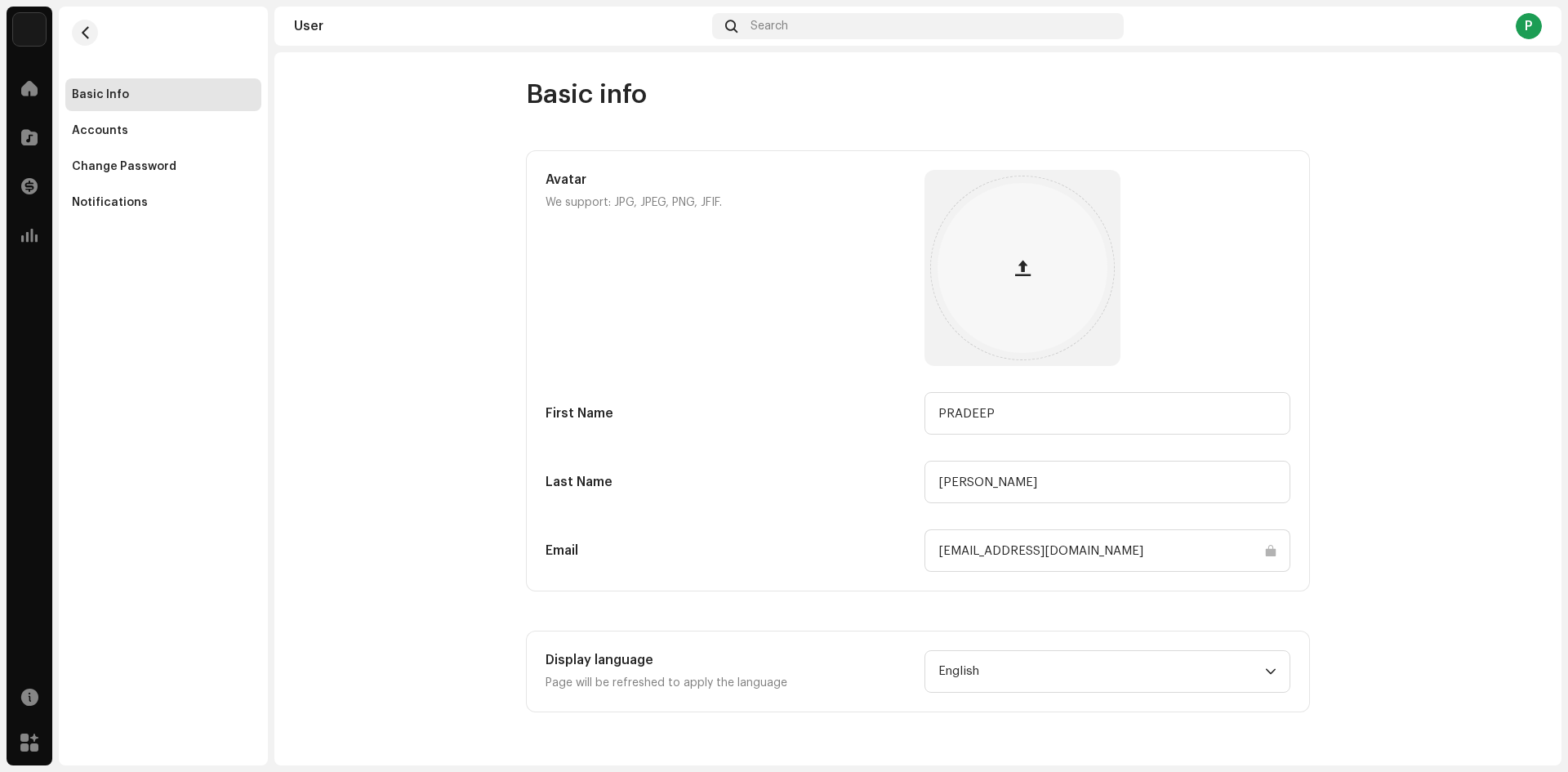
click at [425, 360] on user-basic-info "Basic info Avatar We support: JPG, JPEG, PNG, JFIF. First Name [PERSON_NAME] La…" at bounding box center [918, 396] width 1288 height 634
click at [113, 176] on div "Change Password" at bounding box center [163, 167] width 196 height 33
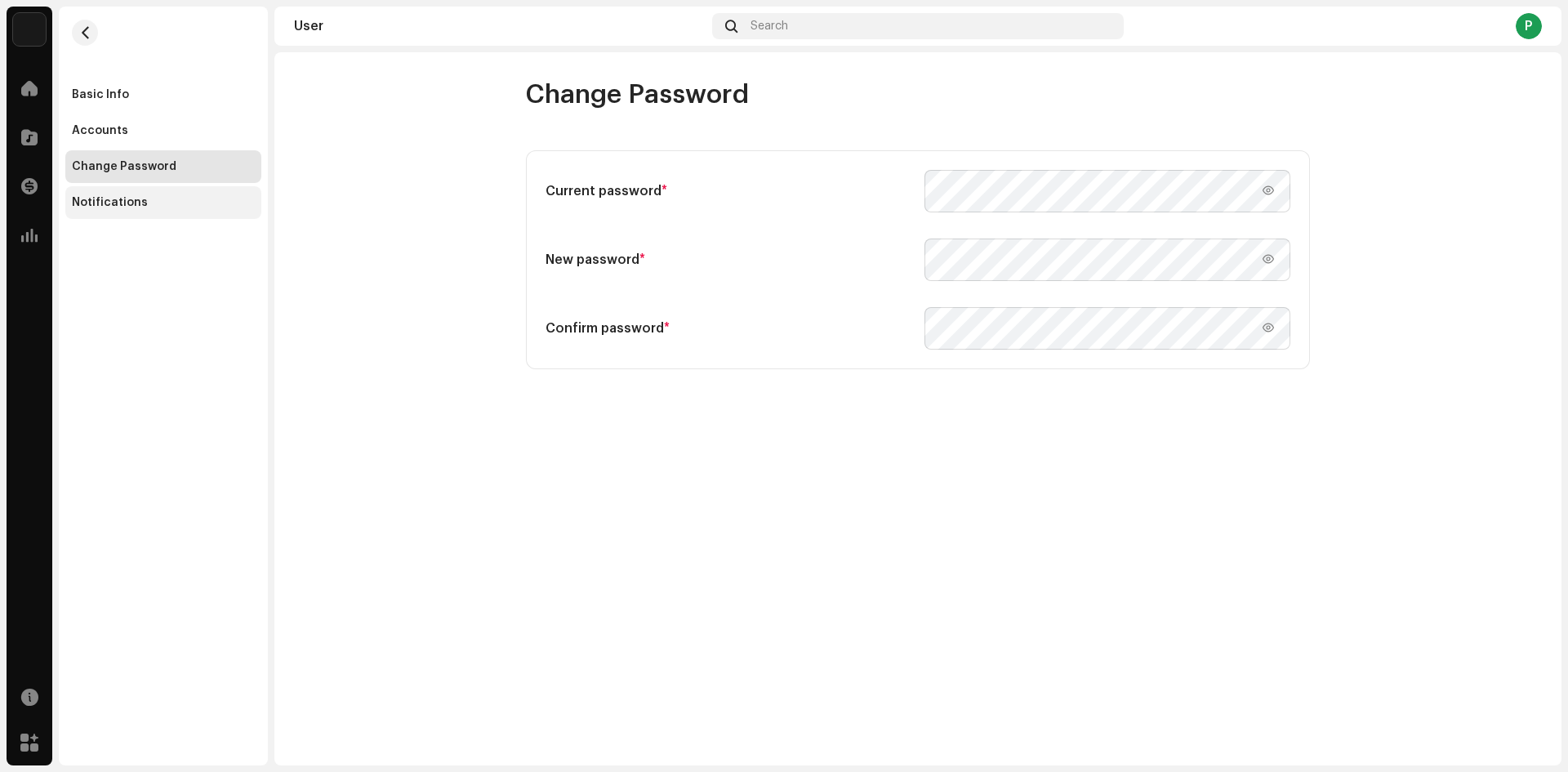
click at [112, 199] on div "Notifications" at bounding box center [110, 202] width 76 height 13
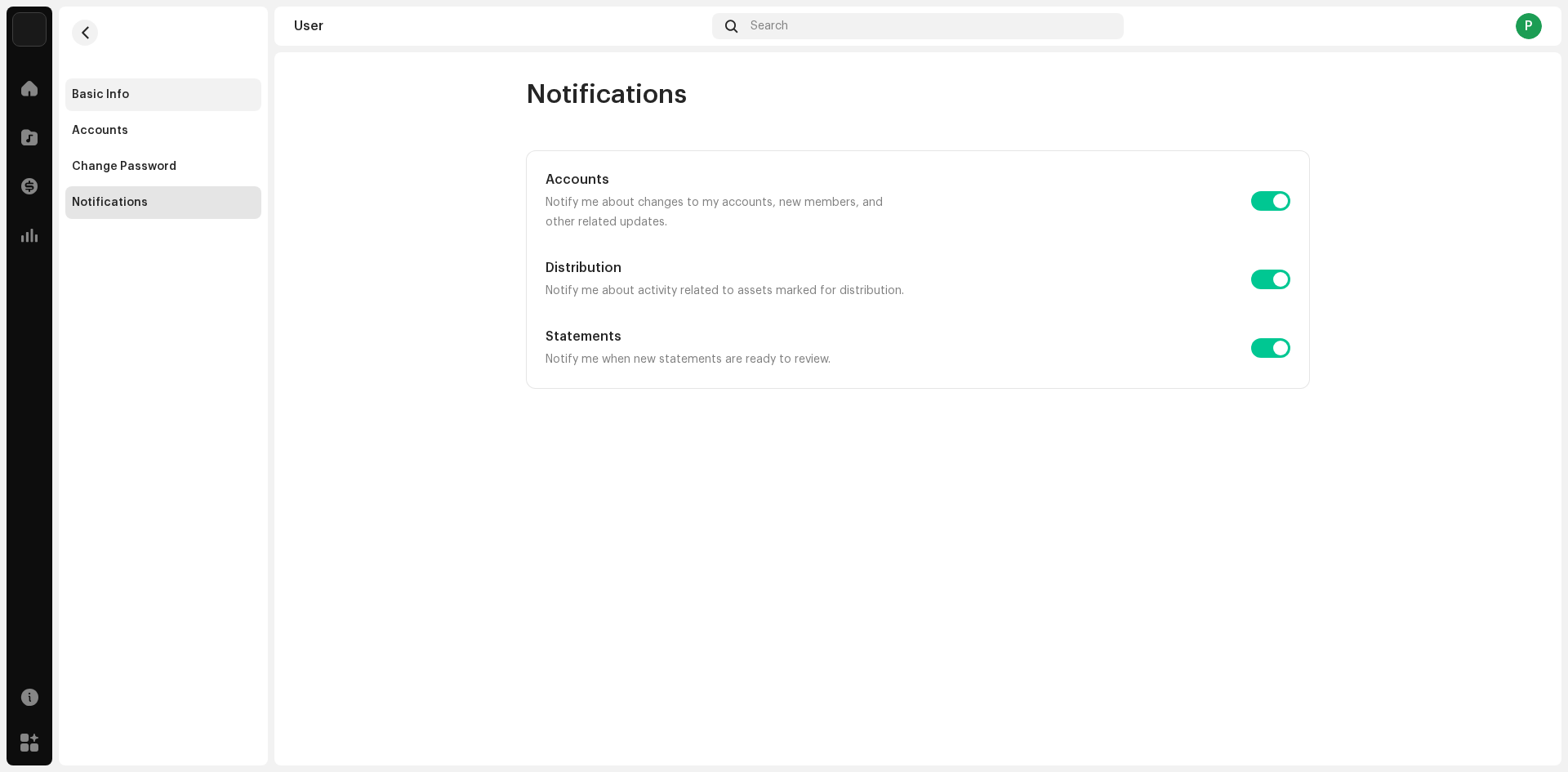
click at [145, 104] on div "Basic Info" at bounding box center [163, 95] width 196 height 33
